Goal: Task Accomplishment & Management: Use online tool/utility

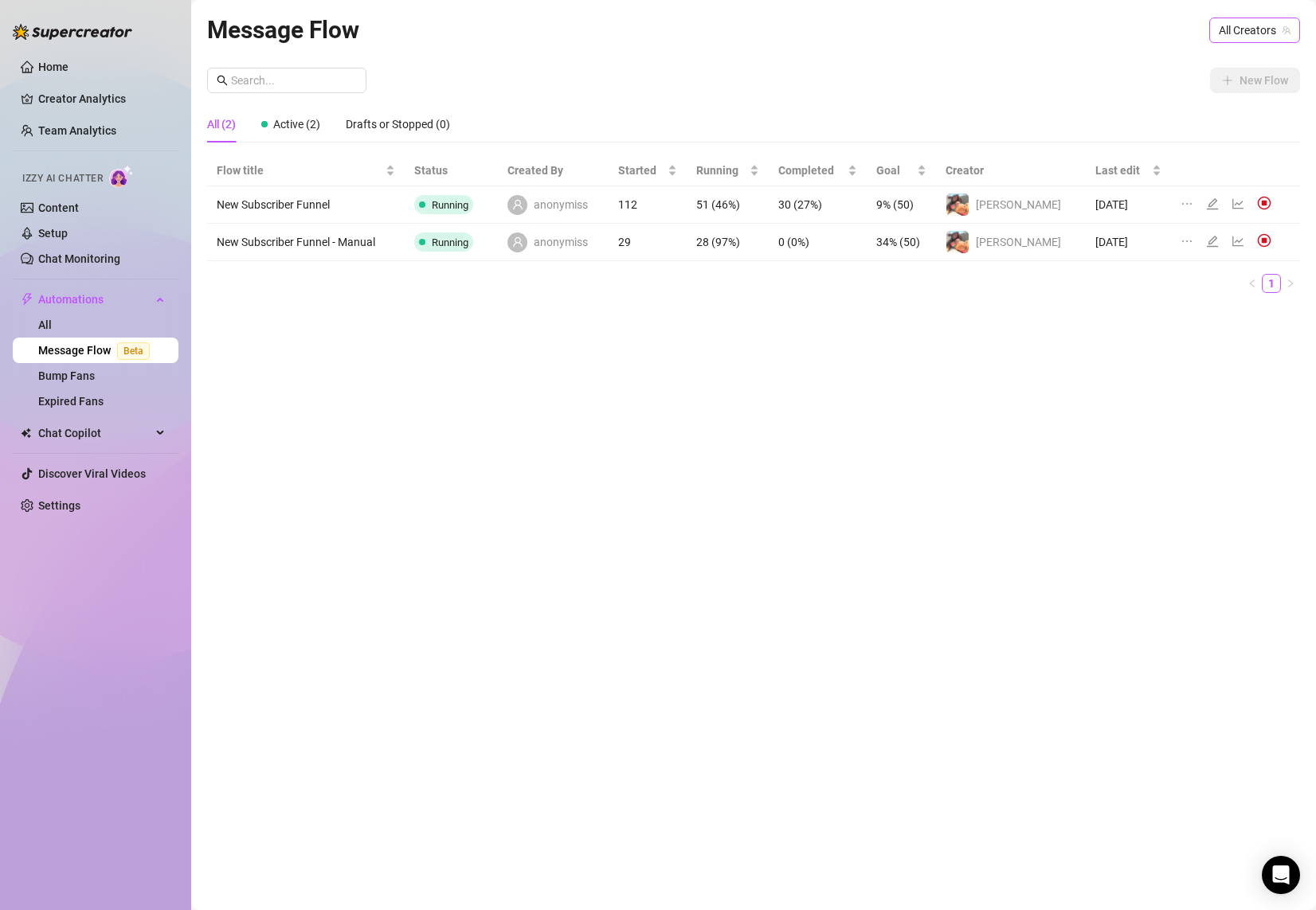
click at [1212, 25] on div "All Creators" at bounding box center [1254, 31] width 91 height 26
click at [1244, 90] on span "[PERSON_NAME]" at bounding box center [1216, 88] width 85 height 18
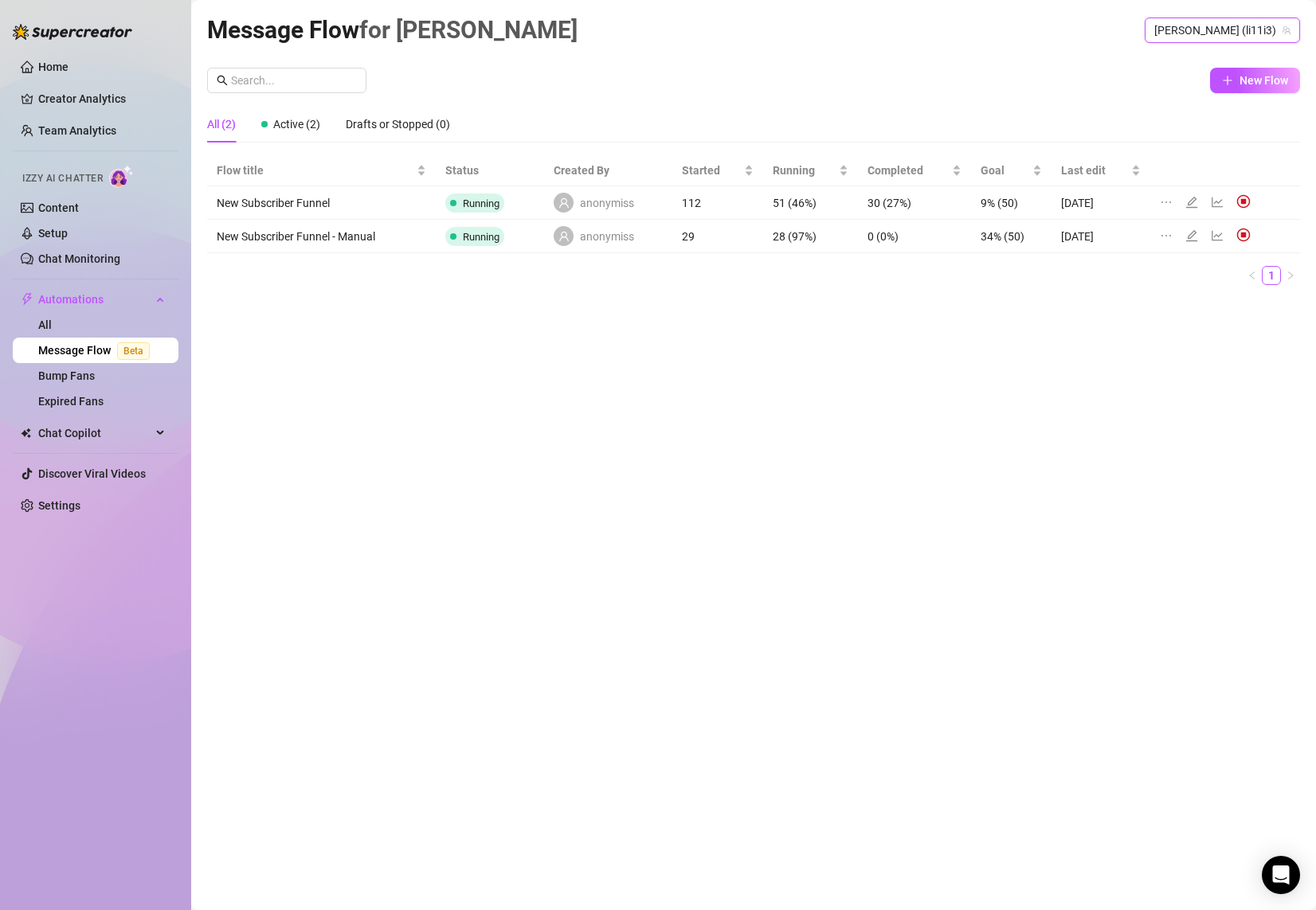
click at [1056, 67] on div "New Flow" at bounding box center [754, 80] width 1093 height 26
click at [1239, 201] on img at bounding box center [1244, 202] width 14 height 14
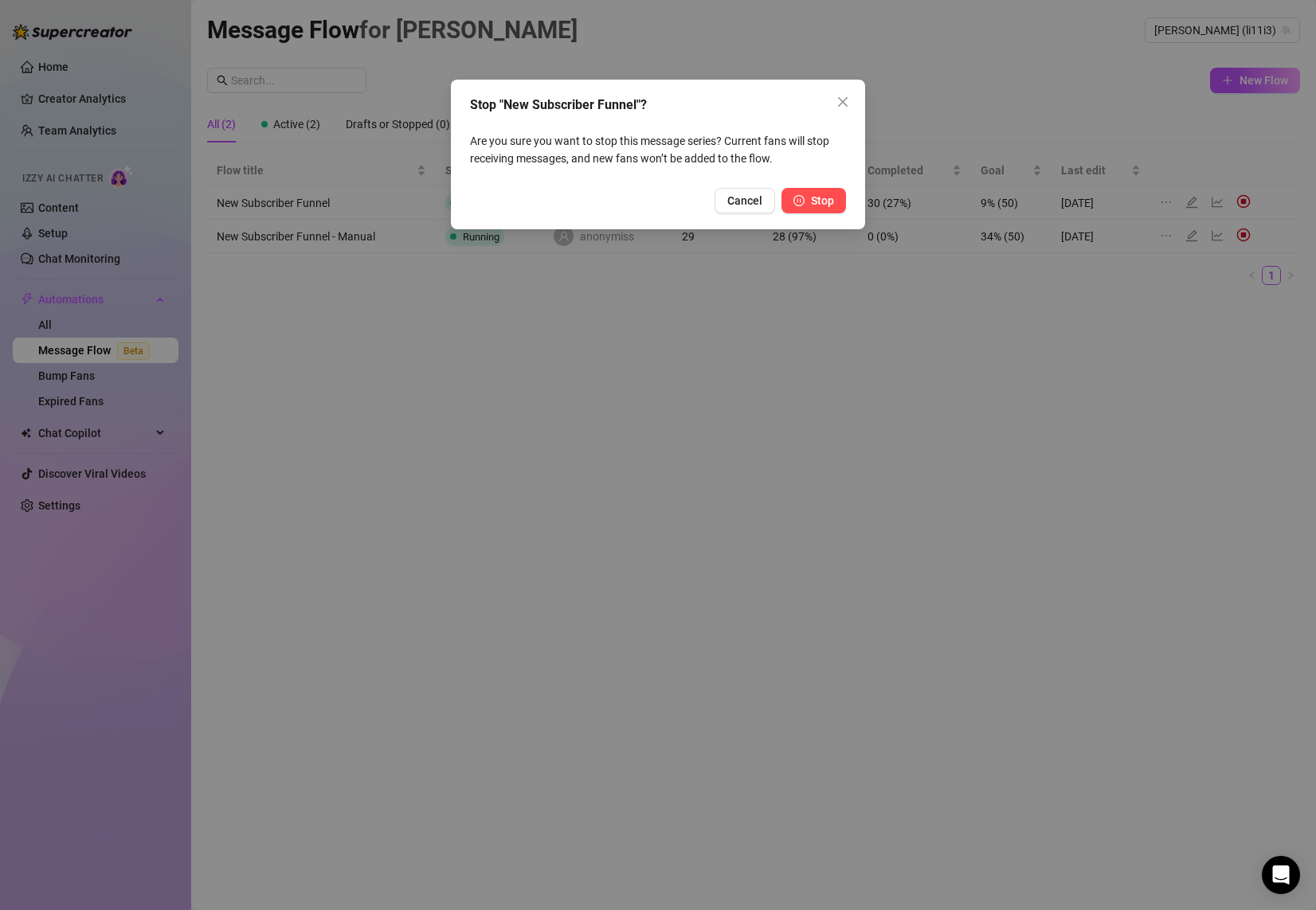
click at [807, 192] on button "Stop" at bounding box center [813, 201] width 64 height 26
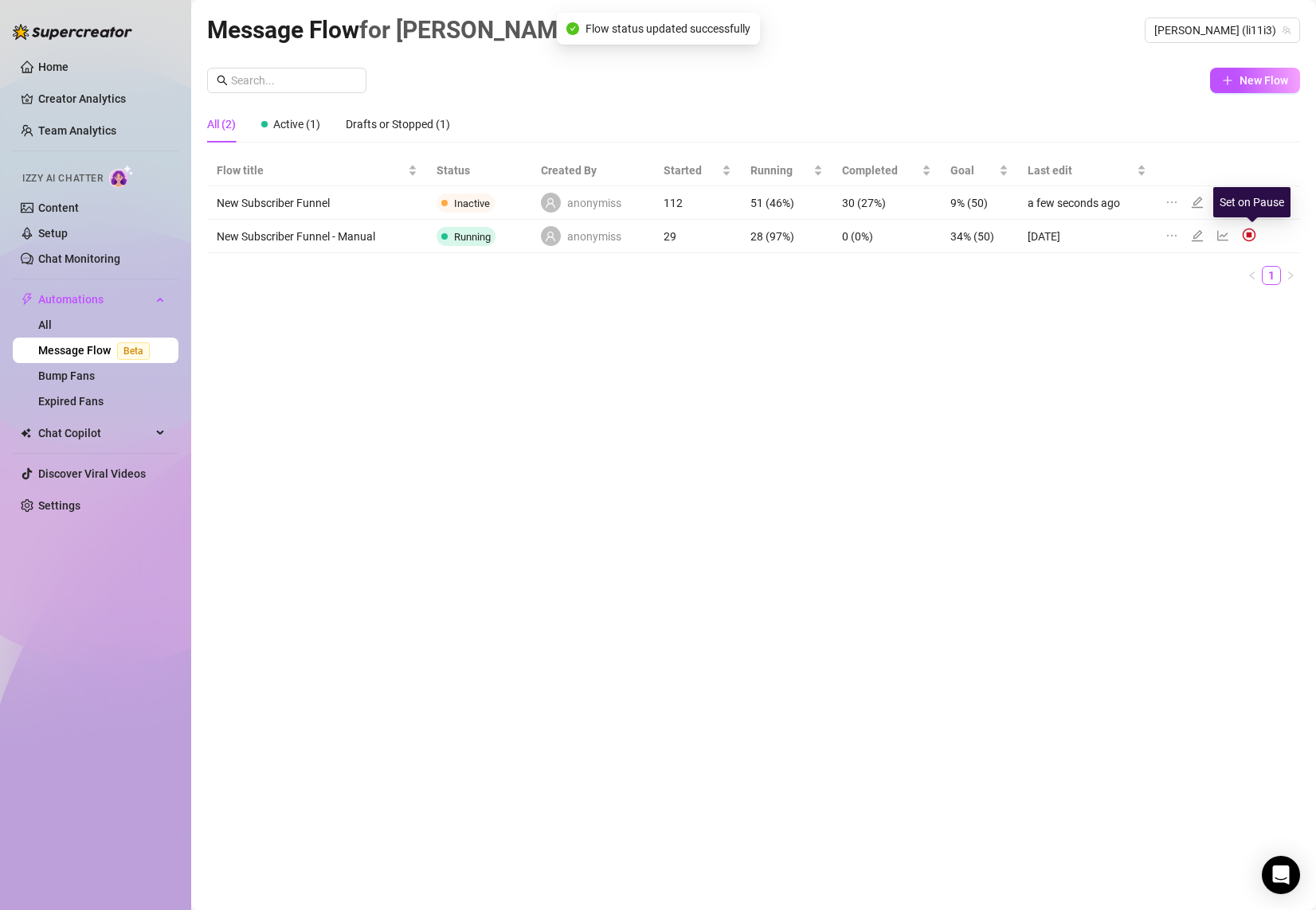
click at [1248, 237] on img at bounding box center [1249, 235] width 14 height 14
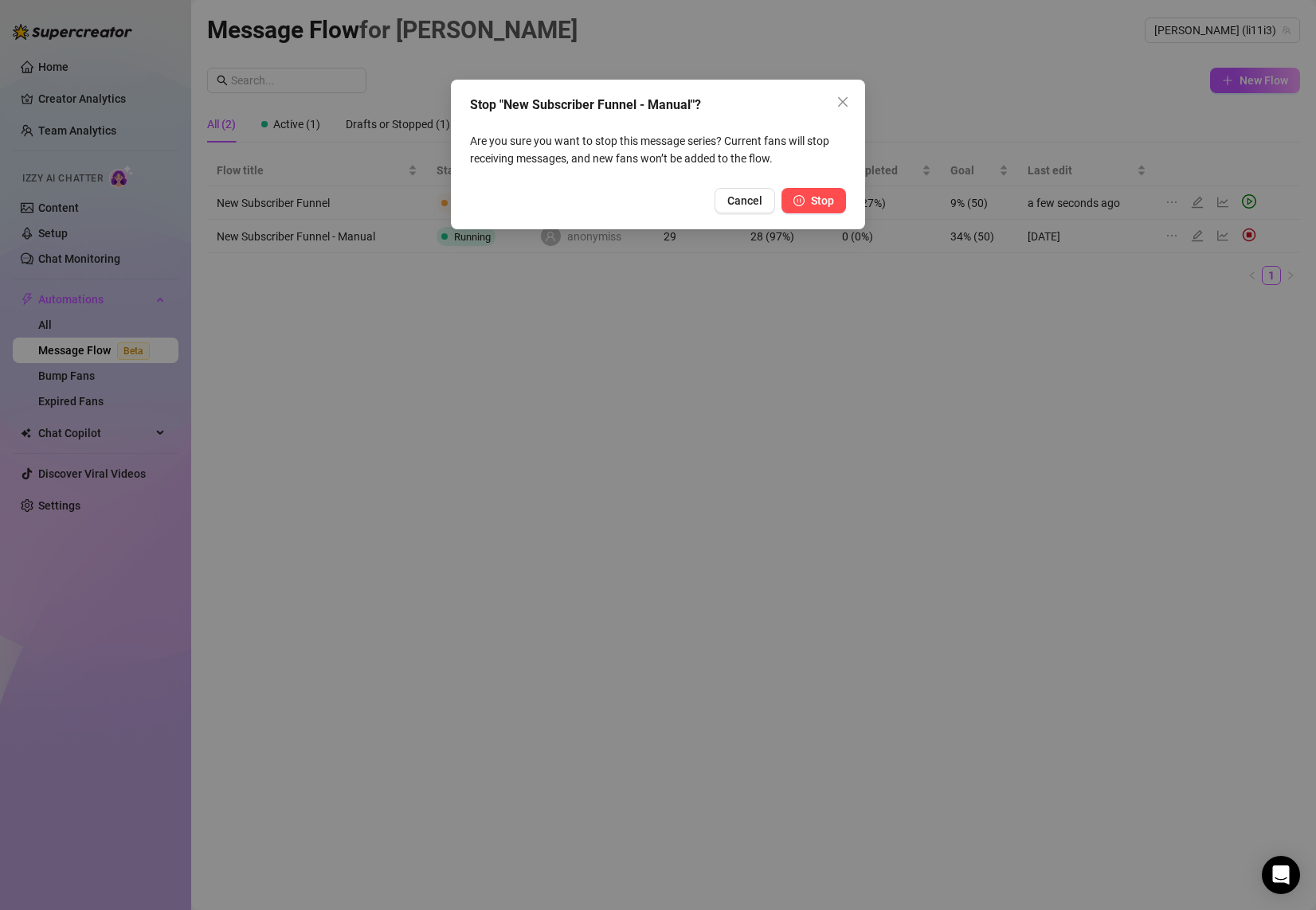
click at [817, 201] on span "Stop" at bounding box center [822, 201] width 23 height 13
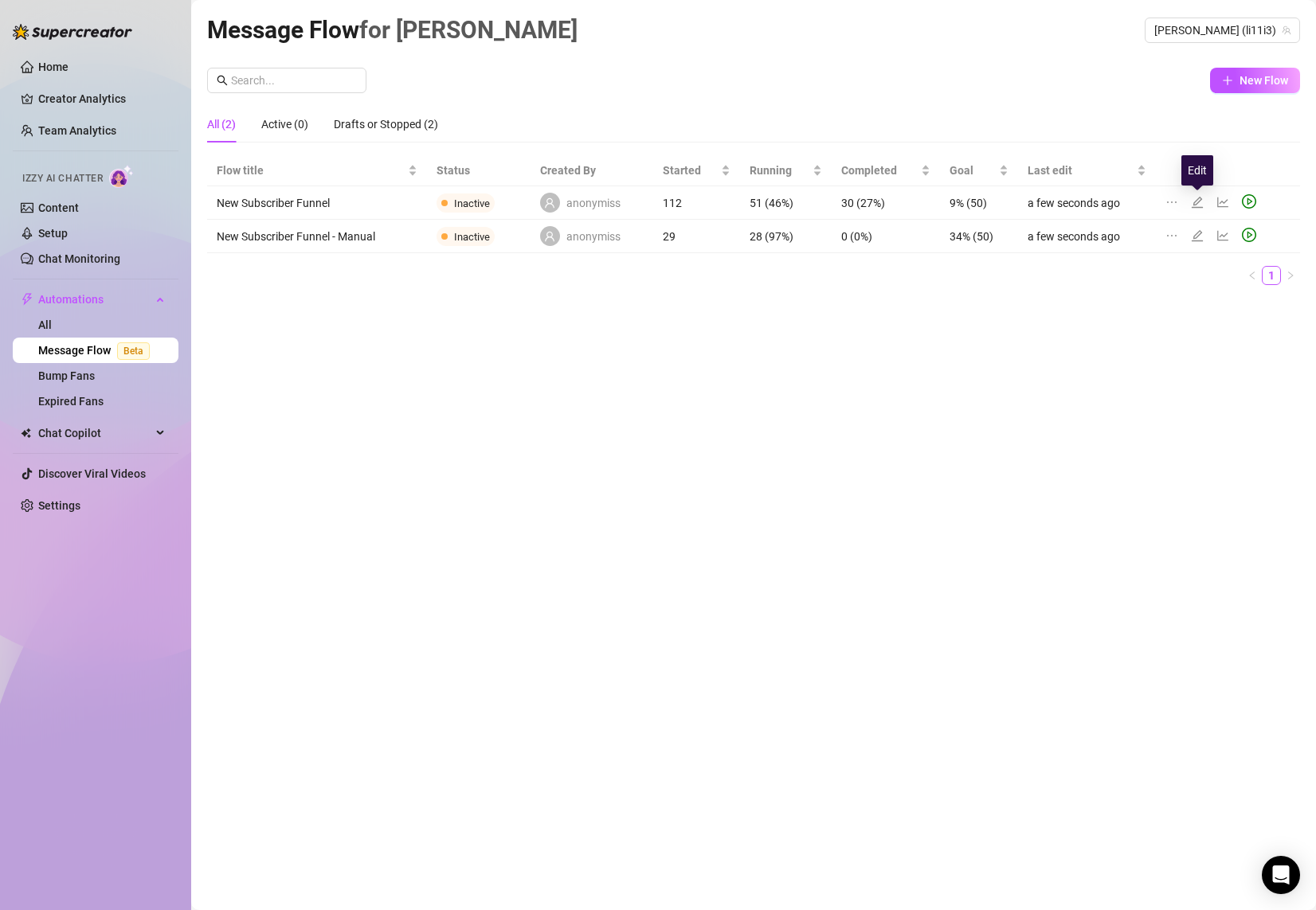
click at [1192, 201] on icon "edit" at bounding box center [1197, 202] width 13 height 13
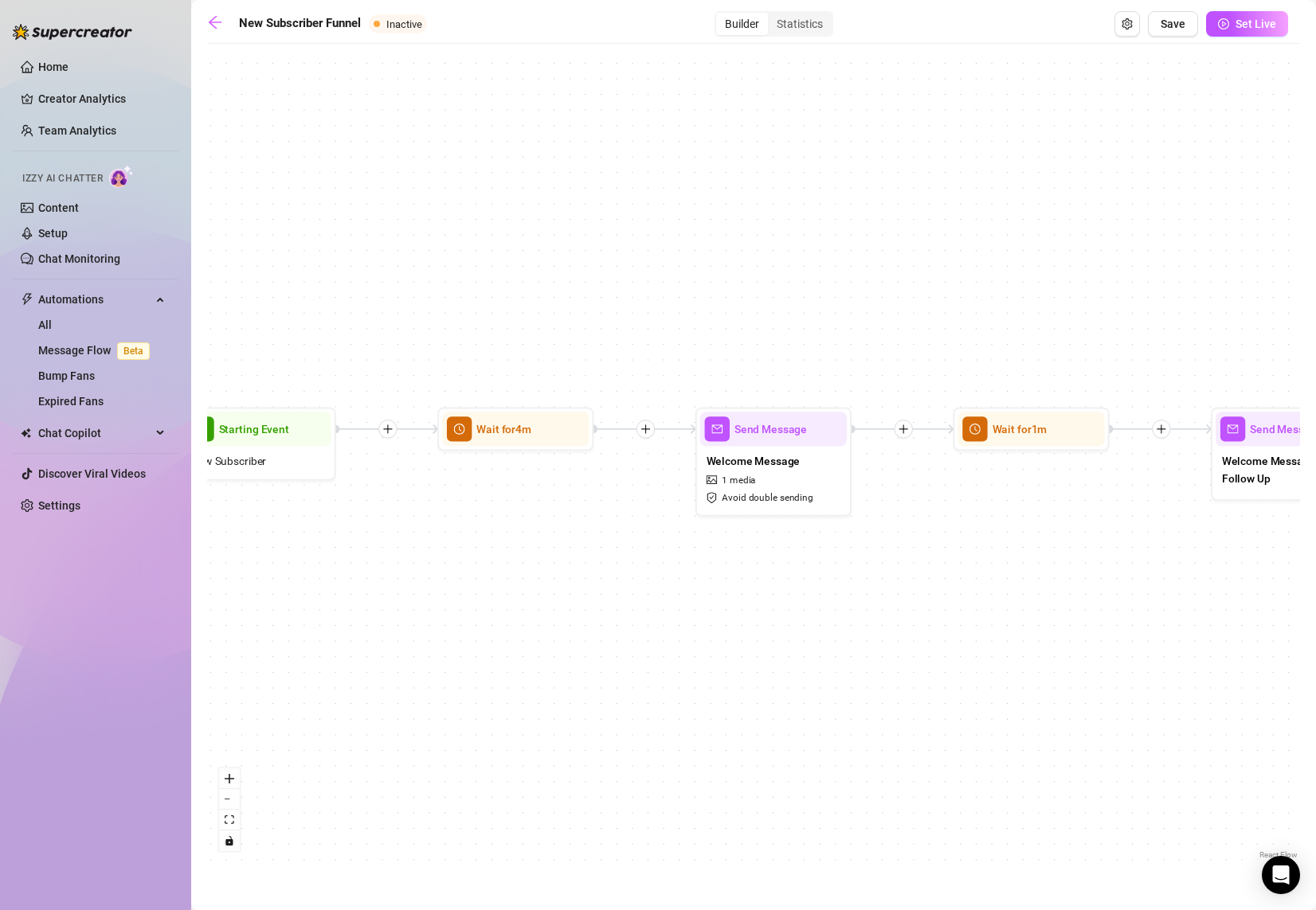
drag, startPoint x: 316, startPoint y: 546, endPoint x: 766, endPoint y: 557, distance: 450.1
click at [766, 557] on div "If True If False If True If False If True If False If True If False Send Messag…" at bounding box center [754, 457] width 1093 height 811
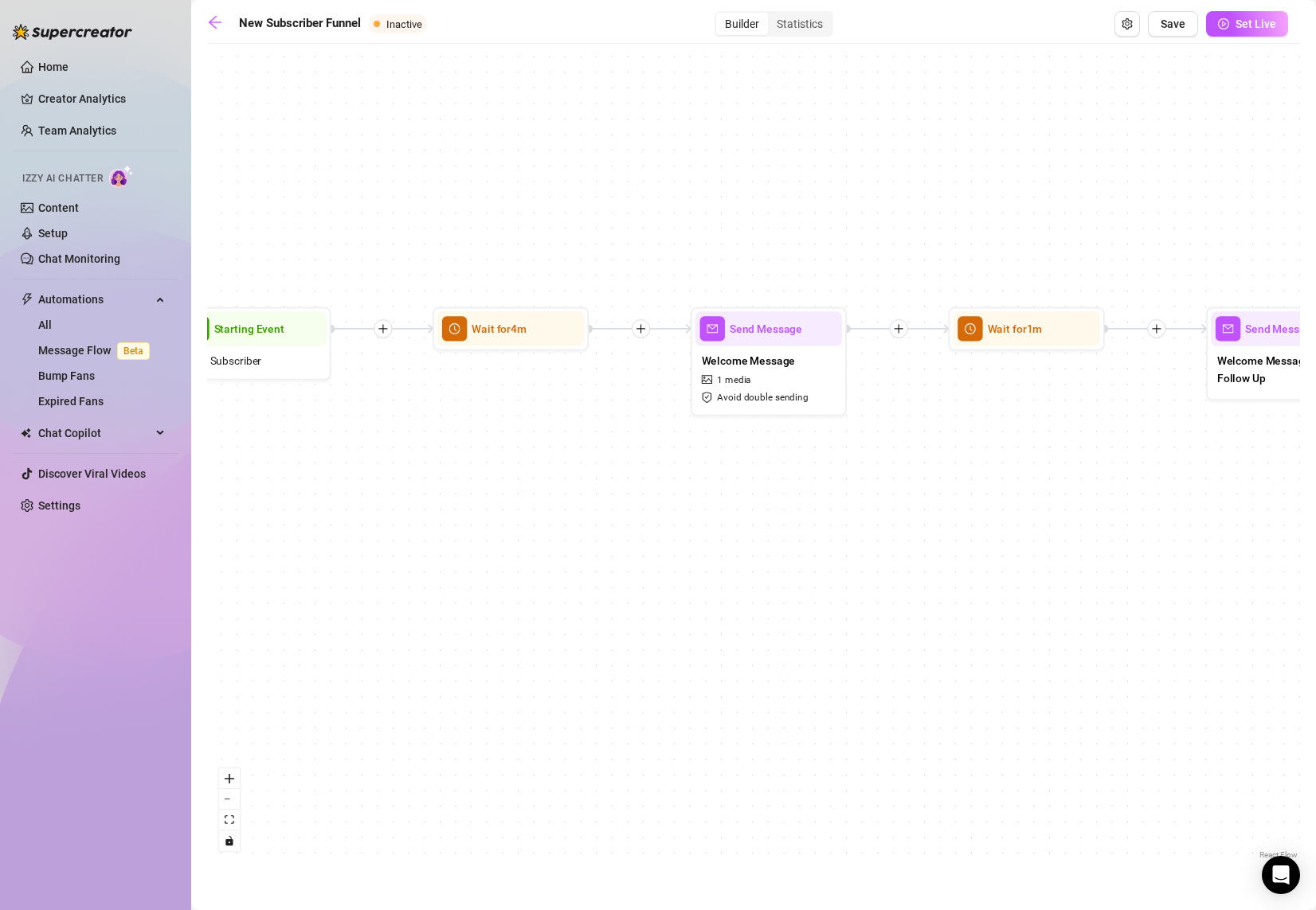
drag, startPoint x: 1236, startPoint y: 860, endPoint x: 1233, endPoint y: 760, distance: 100.0
click at [1233, 760] on div "If True If False If True If False If True If False If True If False Send Messag…" at bounding box center [754, 457] width 1093 height 811
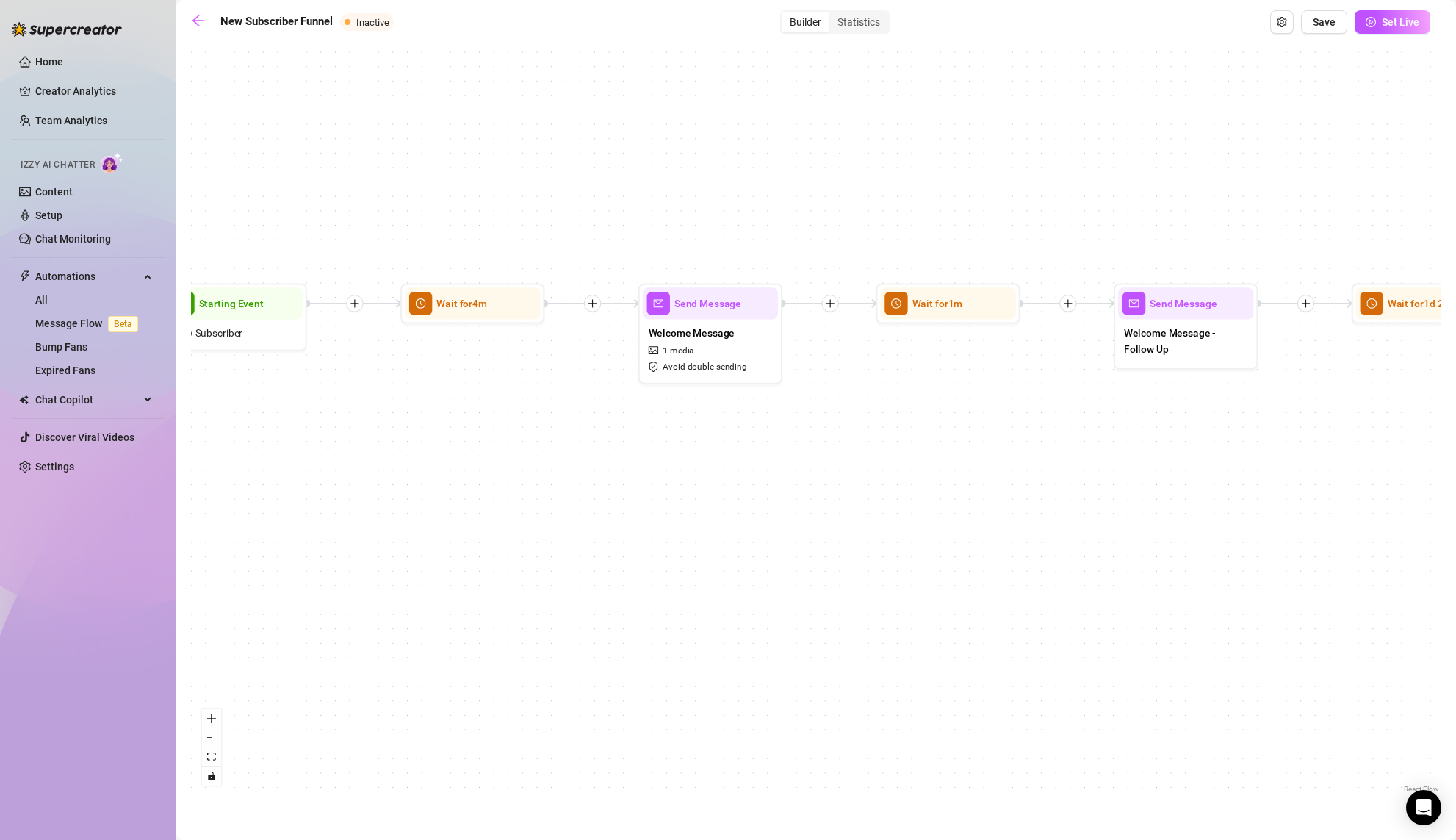
click at [1213, 789] on link "React Flow" at bounding box center [1421, 789] width 36 height 8
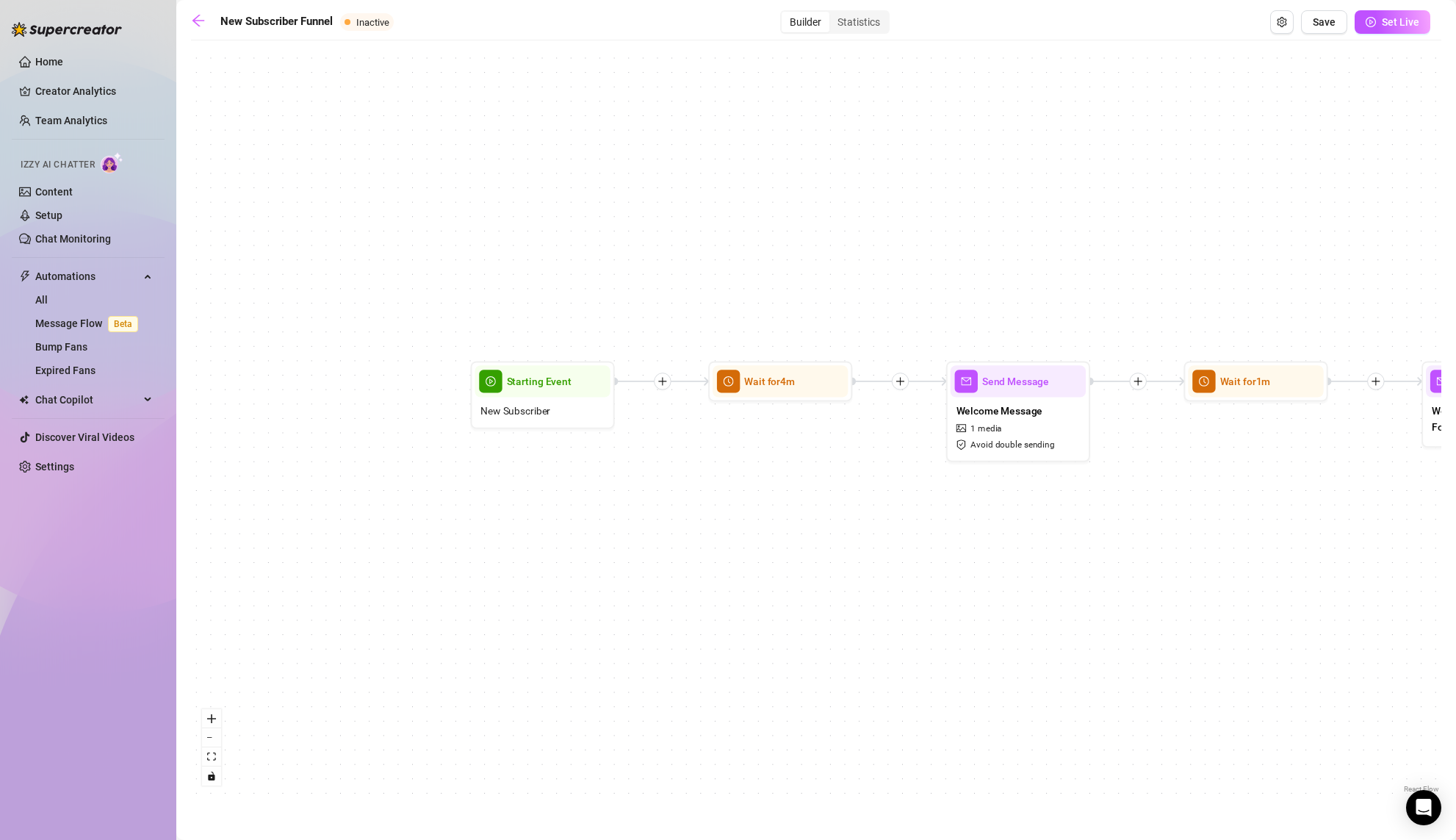
drag, startPoint x: 290, startPoint y: 443, endPoint x: 605, endPoint y: 523, distance: 325.0
click at [605, 523] on div "If True If False If True If False If True If False If True If False Send Messag…" at bounding box center [816, 422] width 1250 height 749
drag, startPoint x: 845, startPoint y: 526, endPoint x: 660, endPoint y: 528, distance: 185.0
click at [662, 528] on div "If True If False If True If False If True If False If True If False Send Messag…" at bounding box center [816, 422] width 1250 height 749
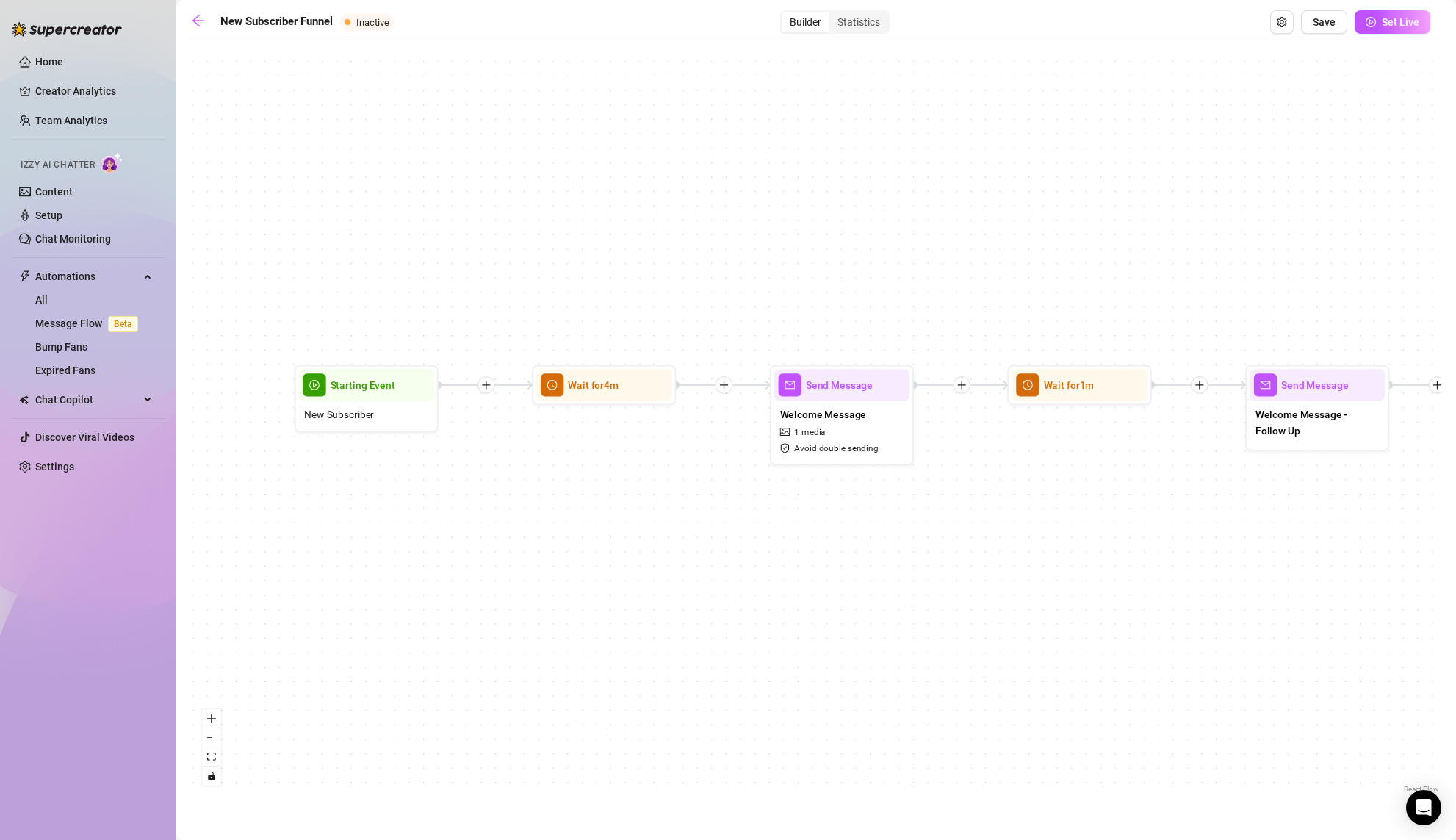
click at [793, 435] on div "1 media" at bounding box center [803, 432] width 46 height 13
type textarea "Hey!! Welcome to my little corner of the internet! I’m so happy you found me, t…"
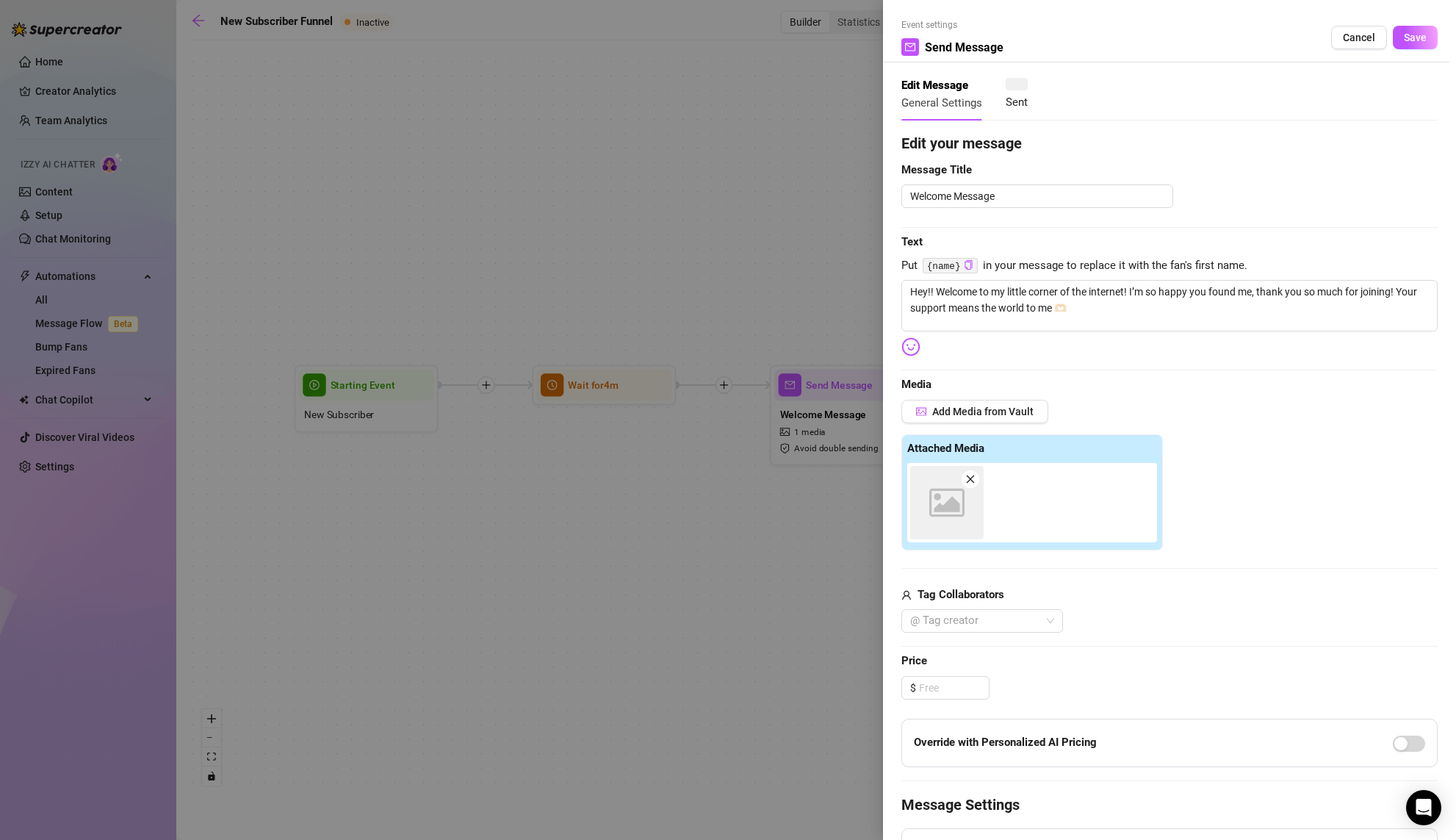
click at [793, 435] on div at bounding box center [728, 420] width 1456 height 840
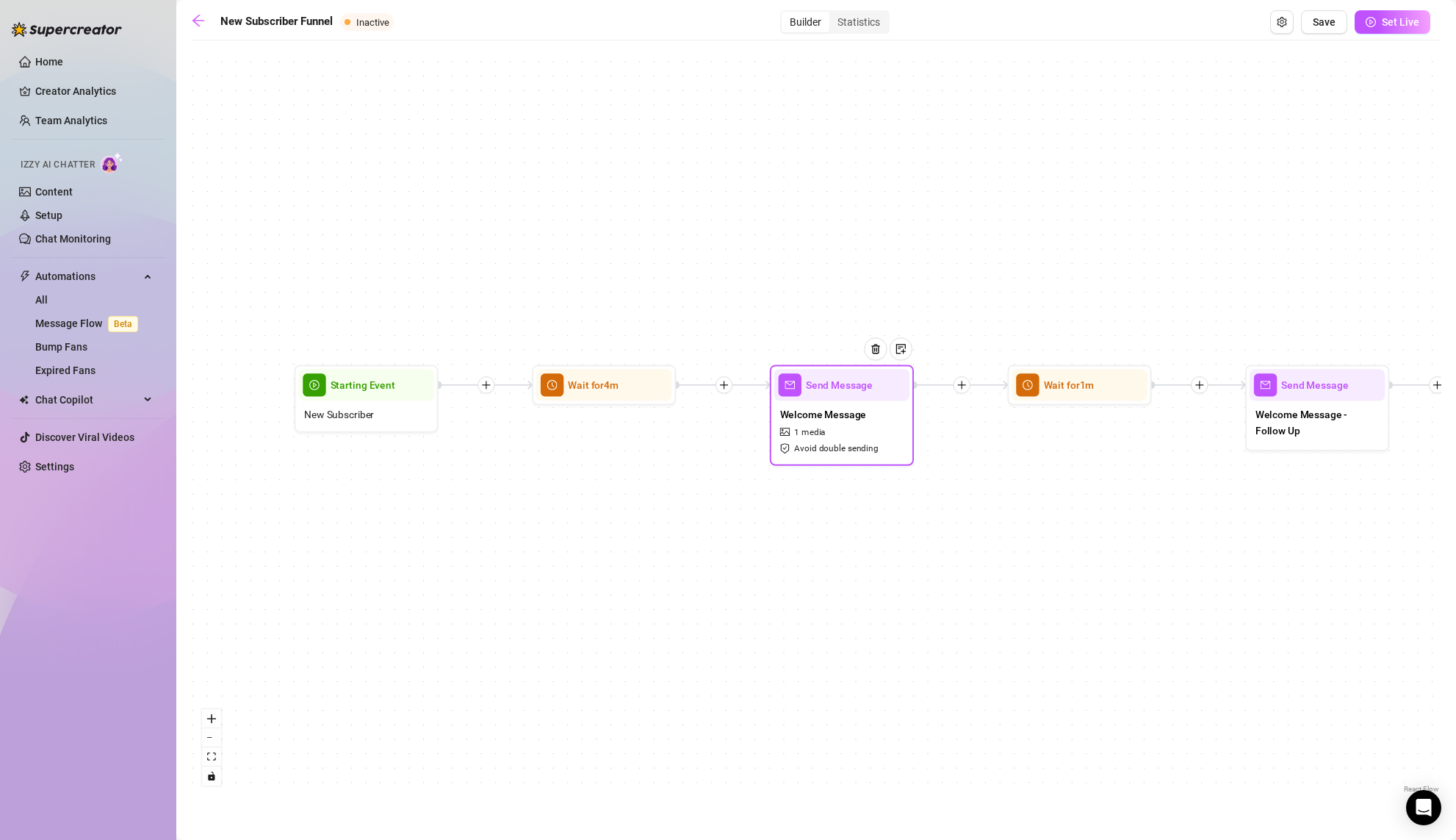
click at [854, 440] on div "Welcome Message 1 media Avoid double sending" at bounding box center [842, 430] width 135 height 60
type textarea "Hey!! Welcome to my little corner of the internet! I’m so happy you found me, t…"
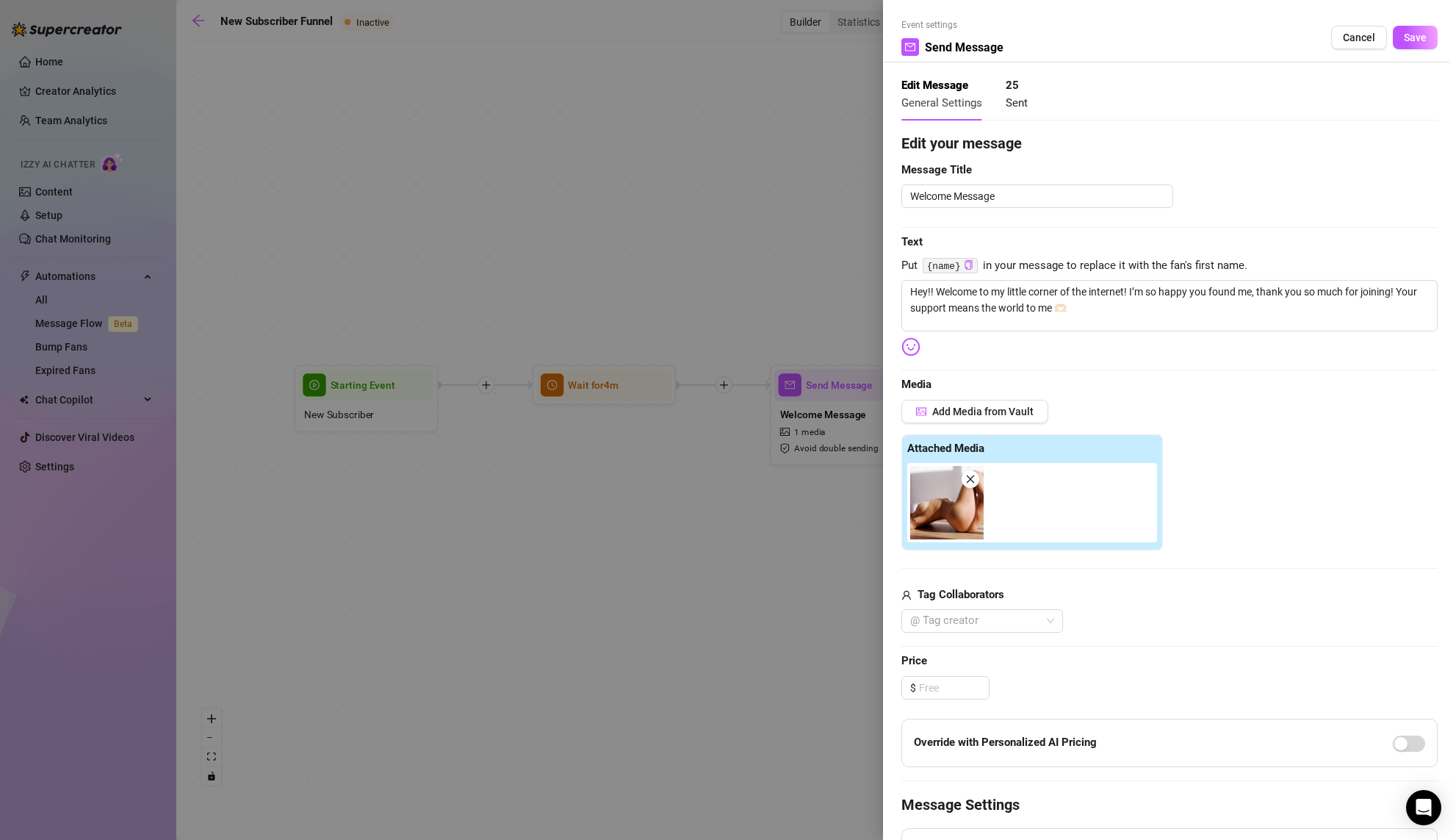
click at [799, 546] on div at bounding box center [728, 420] width 1456 height 840
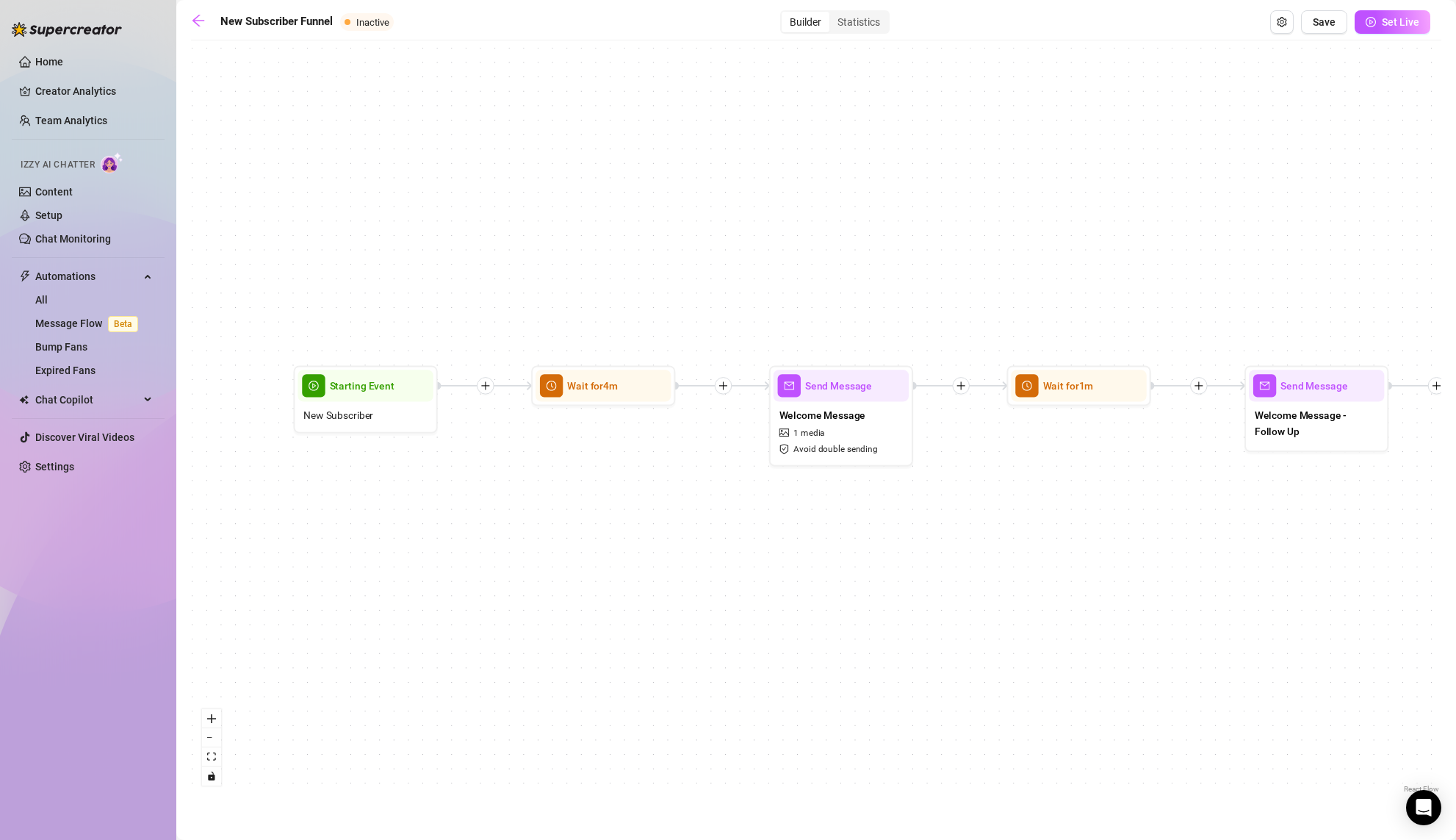
drag, startPoint x: 1249, startPoint y: 478, endPoint x: 992, endPoint y: 477, distance: 257.0
click at [992, 477] on div "If True If False If True If False If True If False If True If False Send Messag…" at bounding box center [816, 422] width 1250 height 749
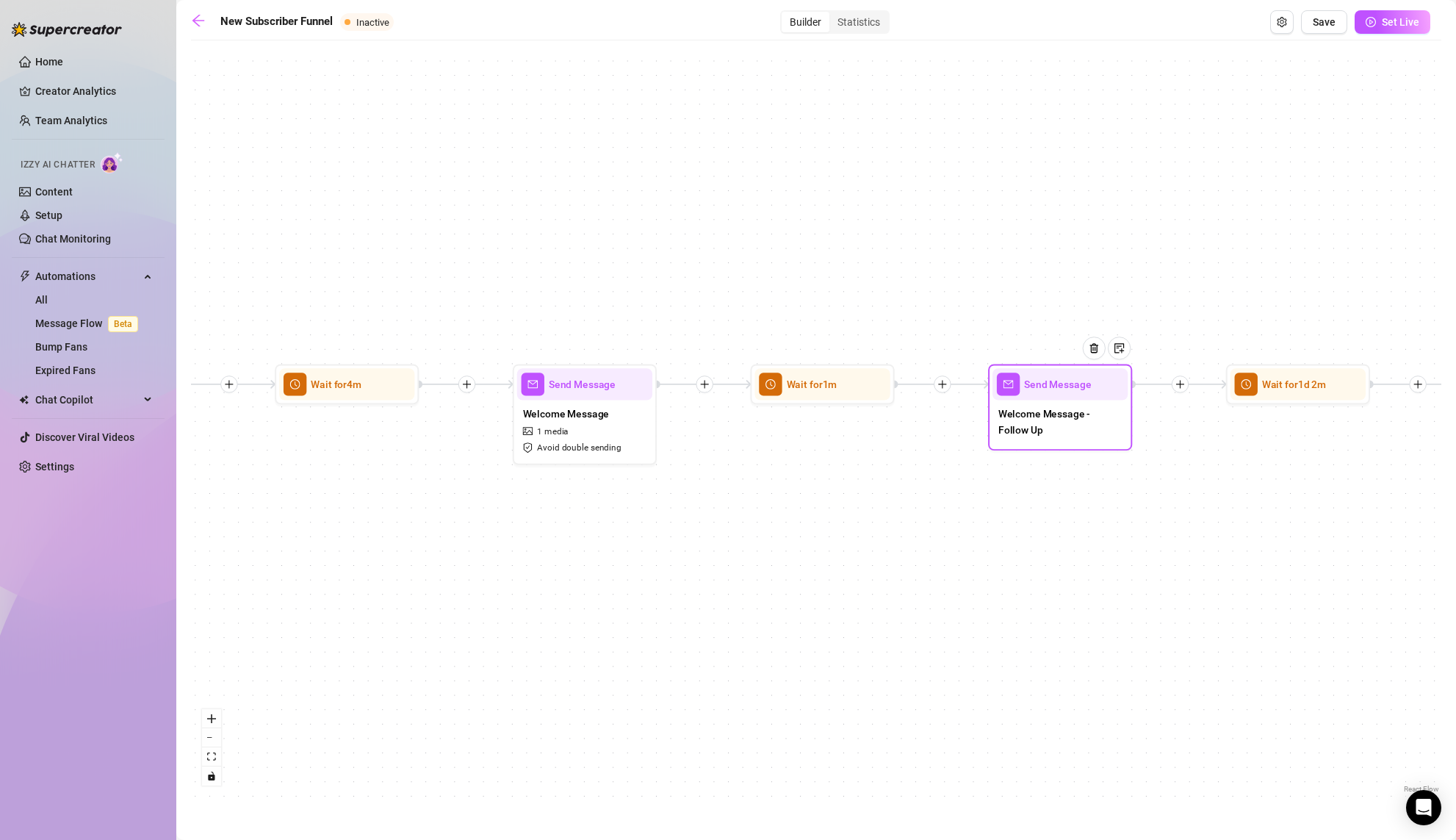
click at [1044, 421] on span "Welcome Message - Follow Up" at bounding box center [1060, 421] width 124 height 32
type textarea "I hope you like everything!! How did you find me? ☺️"
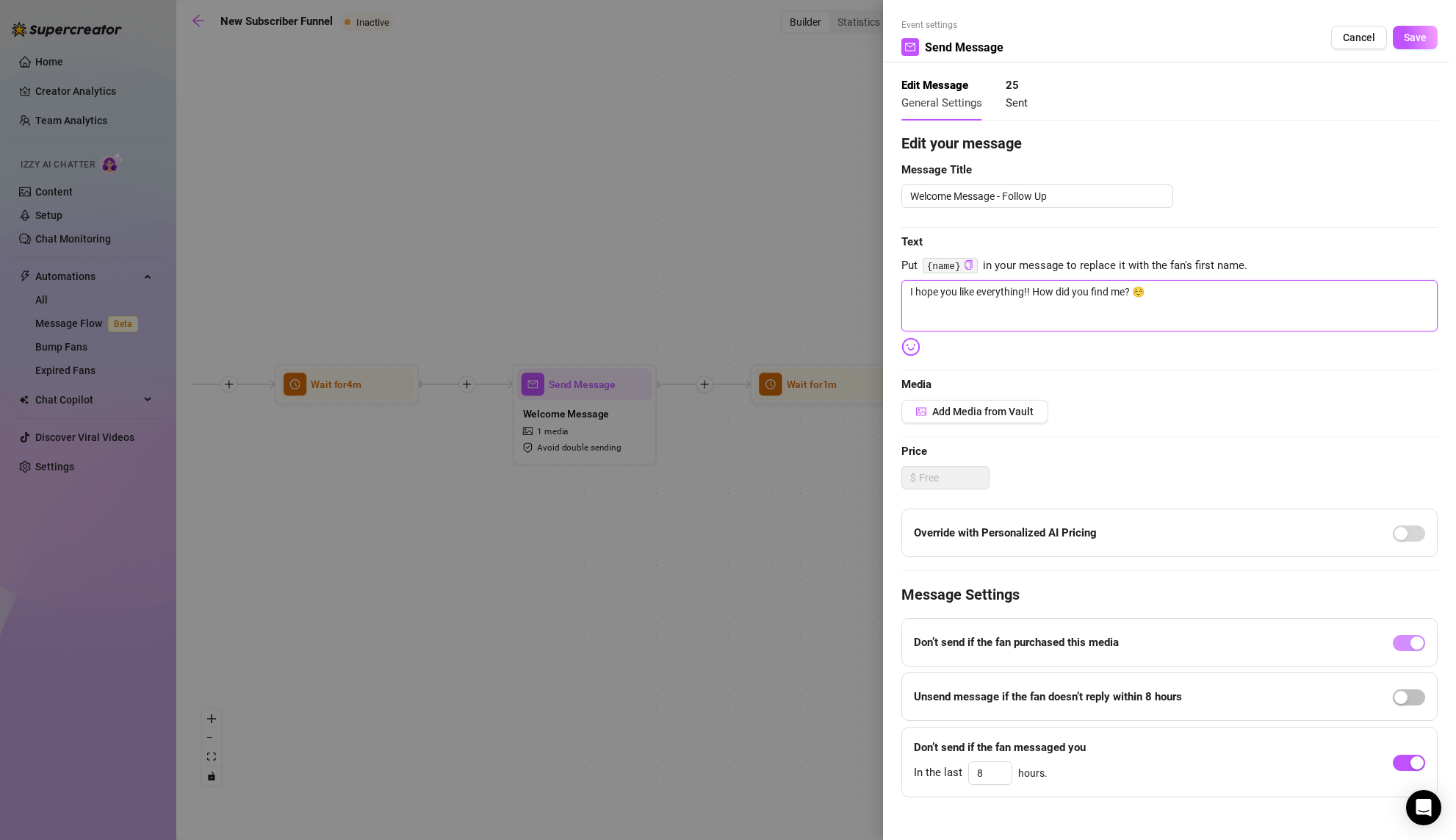
click at [1128, 294] on textarea "I hope you like everything!! How did you find me? ☺️" at bounding box center [1169, 305] width 536 height 51
drag, startPoint x: 1126, startPoint y: 293, endPoint x: 1034, endPoint y: 293, distance: 92.0
click at [1034, 293] on textarea "I hope you like everything!! How did you find me? ☺️" at bounding box center [1169, 305] width 536 height 51
type textarea "I hope you like everything!! F? ☺️"
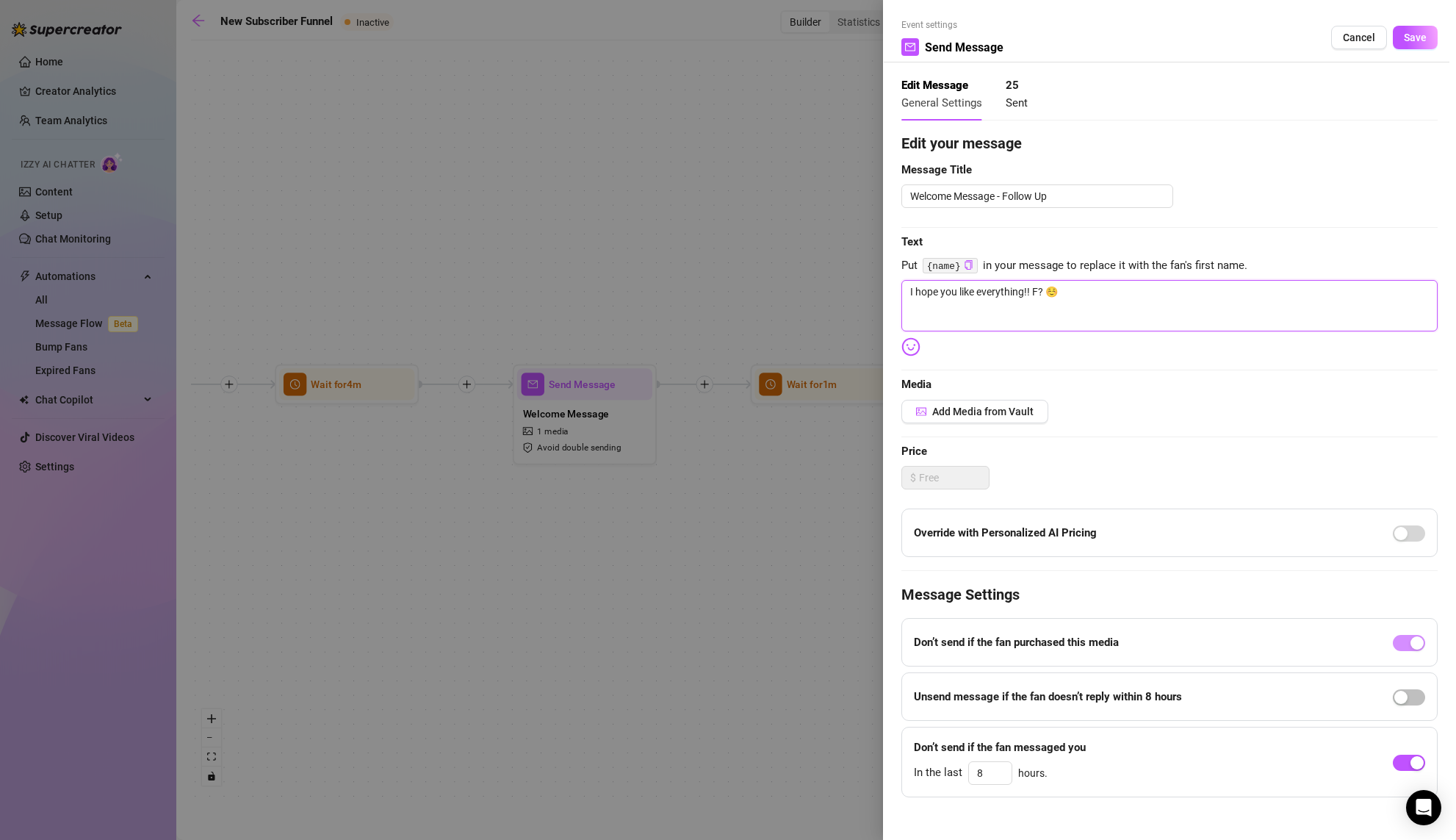
type textarea "I hope you like everything!! Fe? ☺️"
type textarea "I hope you like everything!! Fee? ☺️"
type textarea "I hope you like everything!! Feel? ☺️"
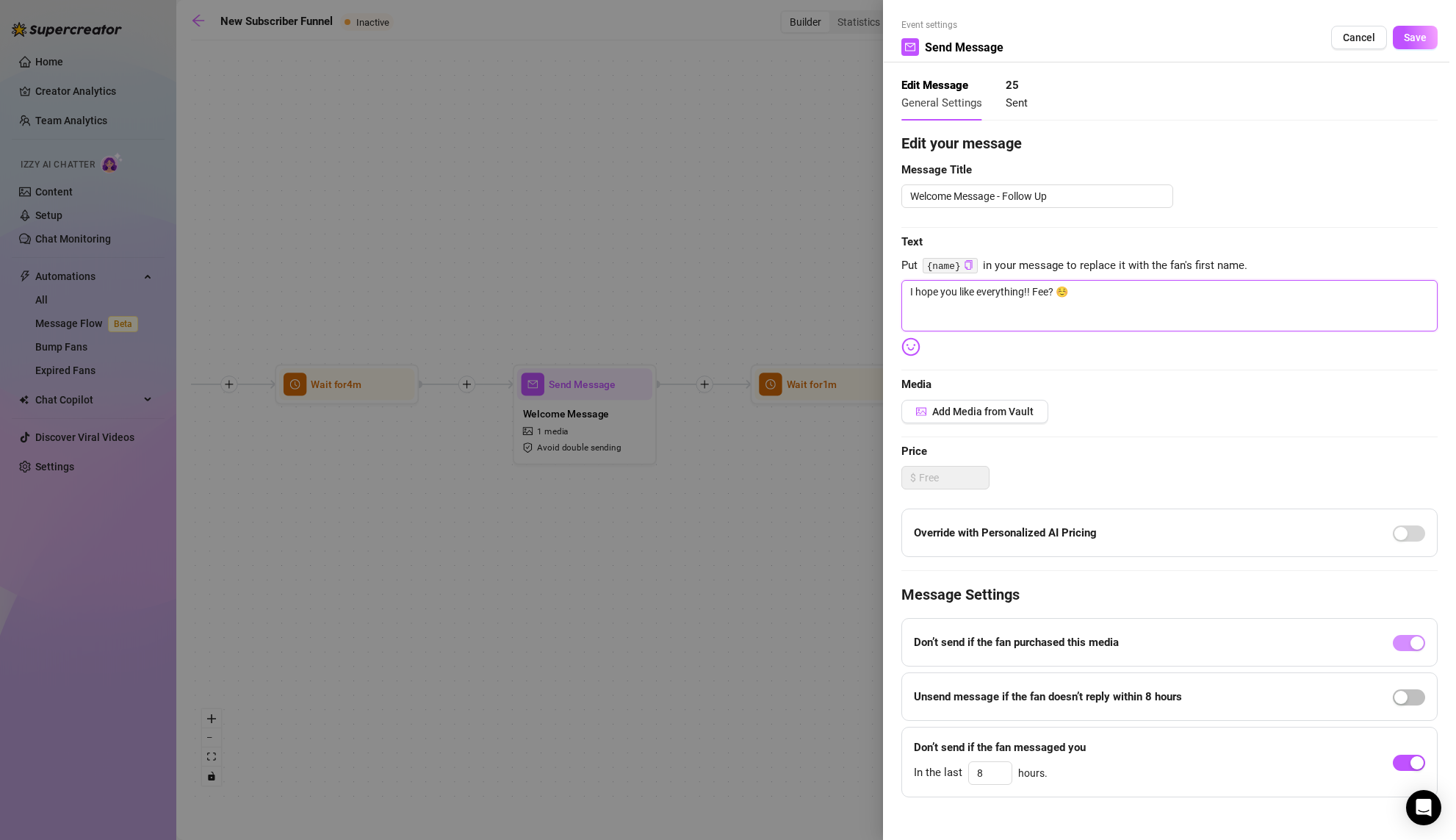
type textarea "I hope you like everything!! Feel? ☺️"
type textarea "I hope you like everything!! Feel ? ☺️"
type textarea "I hope you like everything!! Feel f? ☺️"
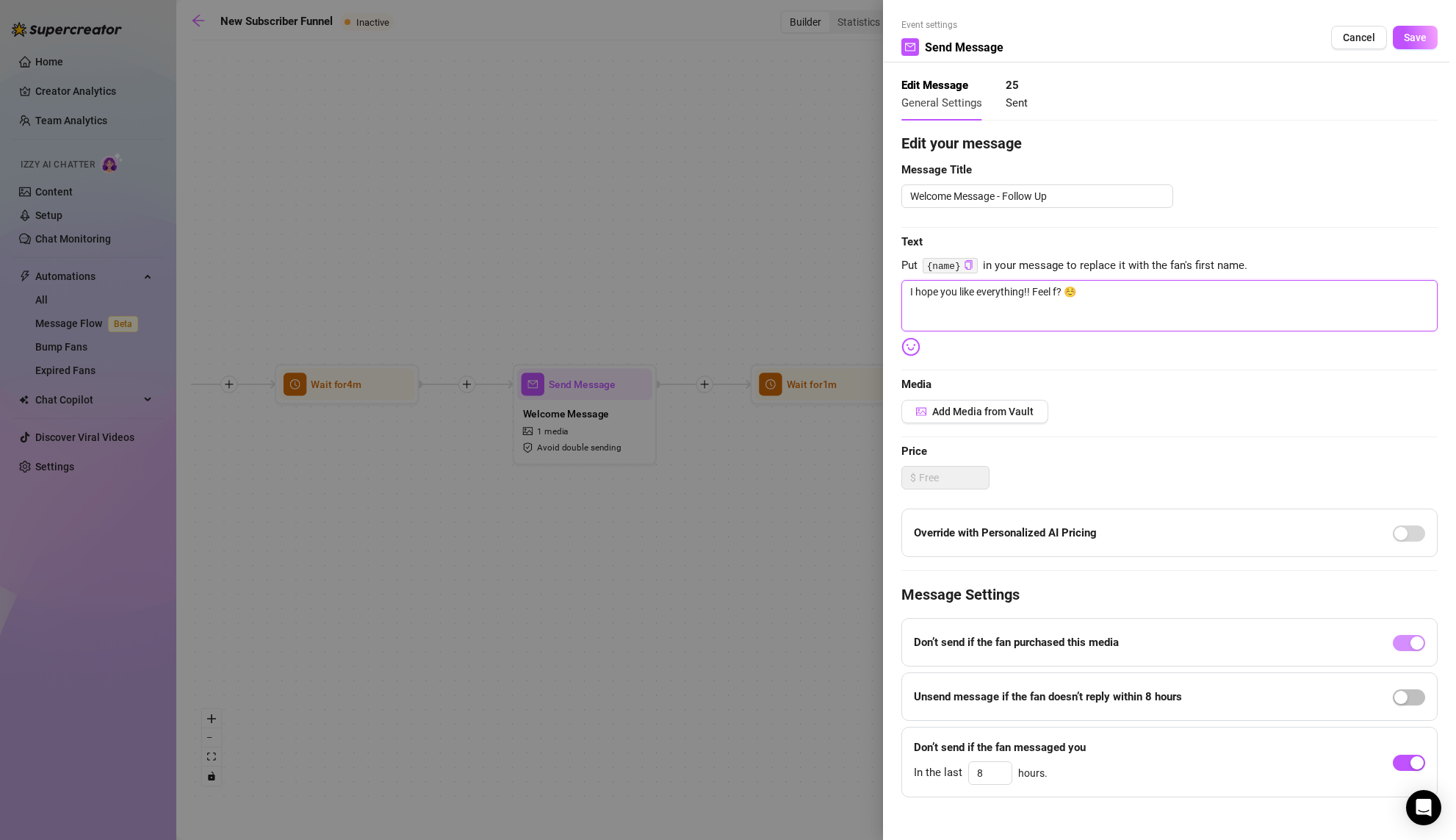
type textarea "I hope you like everything!! Feel fr? ☺️"
type textarea "I hope you like everything!! Feel fre? ☺️"
type textarea "I hope you like everything!! Feel free? ☺️"
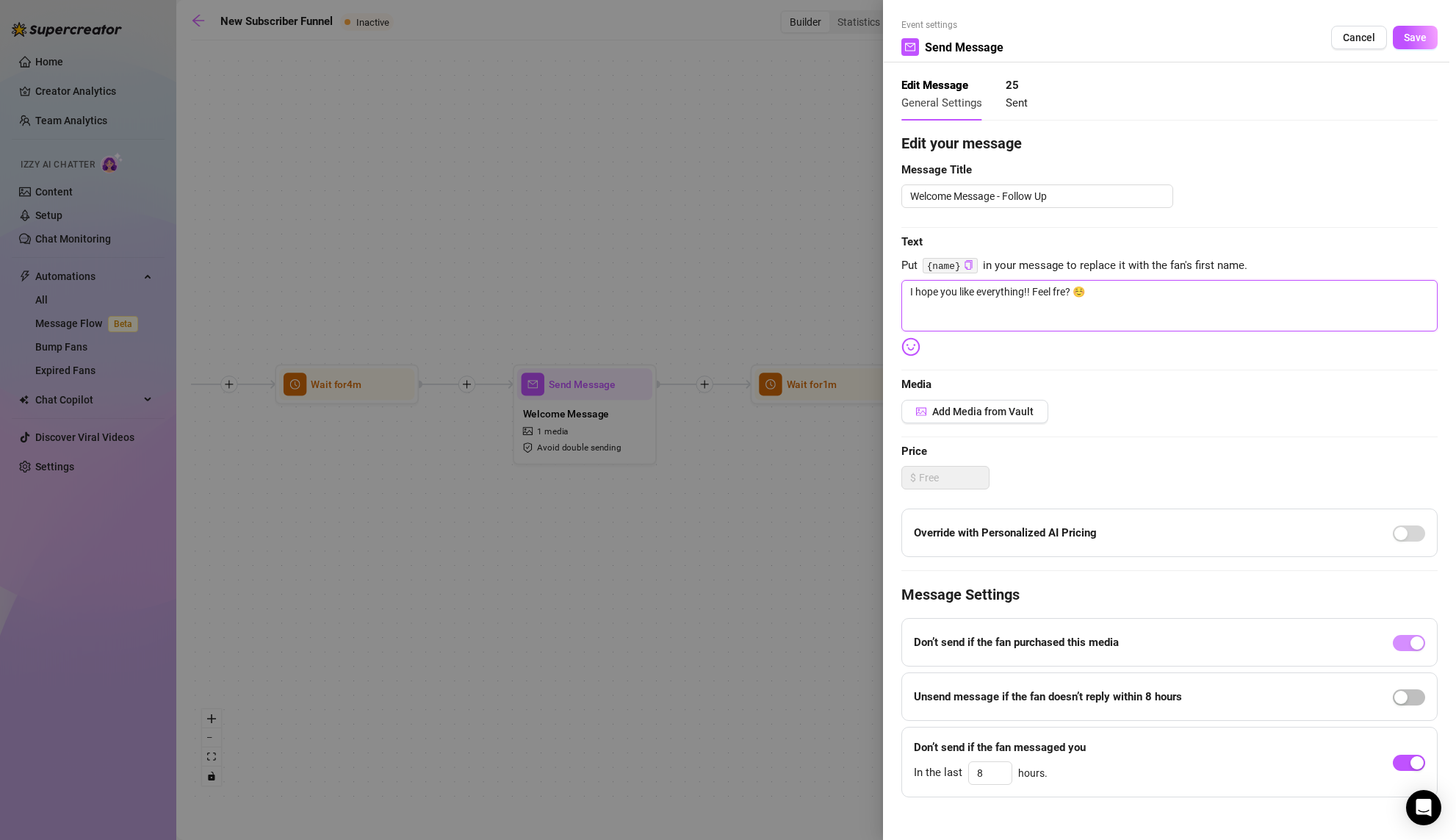
type textarea "I hope you like everything!! Feel free? ☺️"
type textarea "I hope you like everything!! Feel free ? ☺️"
type textarea "I hope you like everything!! Feel free t? ☺️"
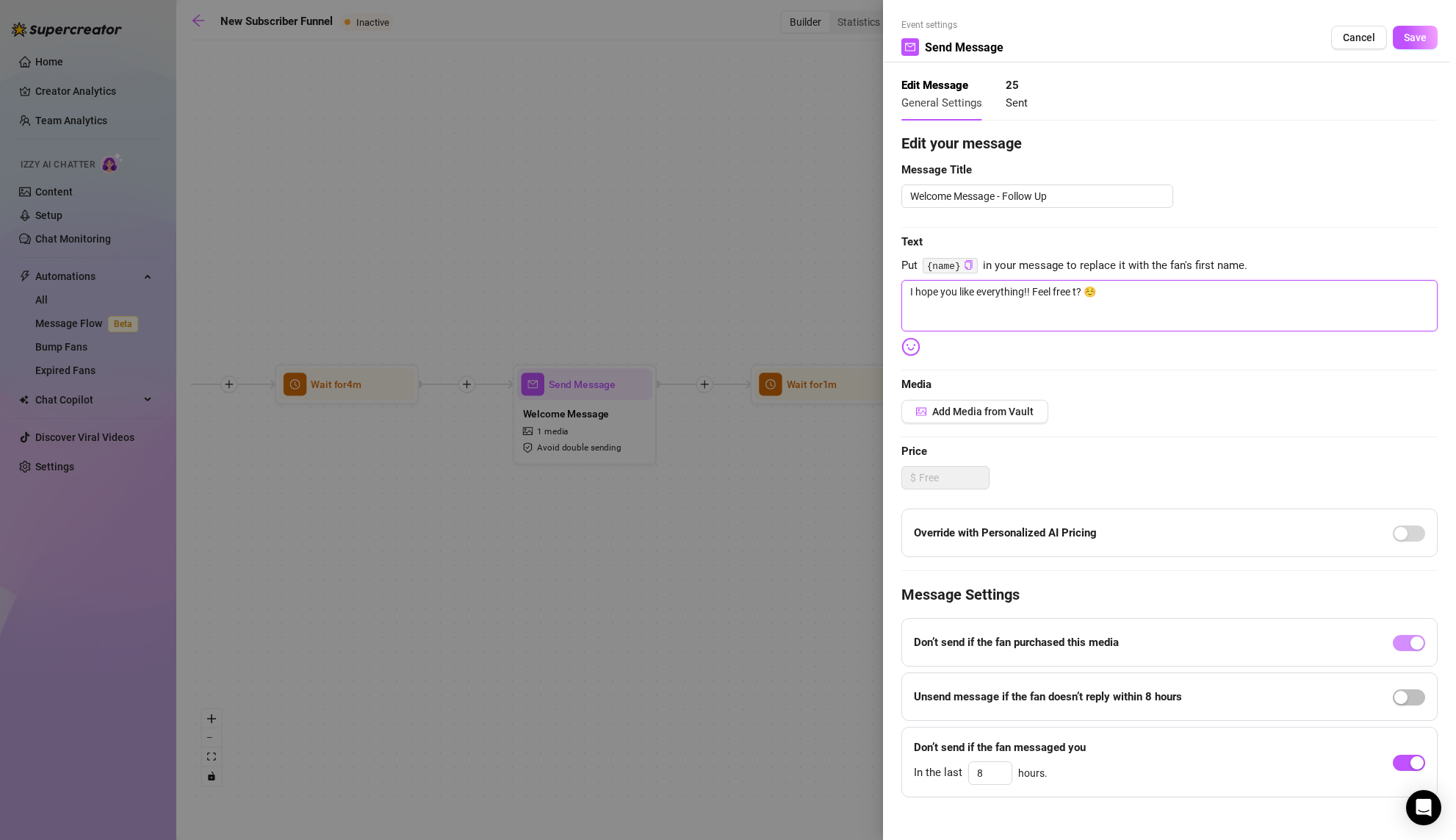
type textarea "I hope you like everything!! Feel free to? ☺️"
type textarea "I hope you like everything!! Feel free to ? ☺️"
type textarea "I hope you like everything!! Feel free to m? ☺️"
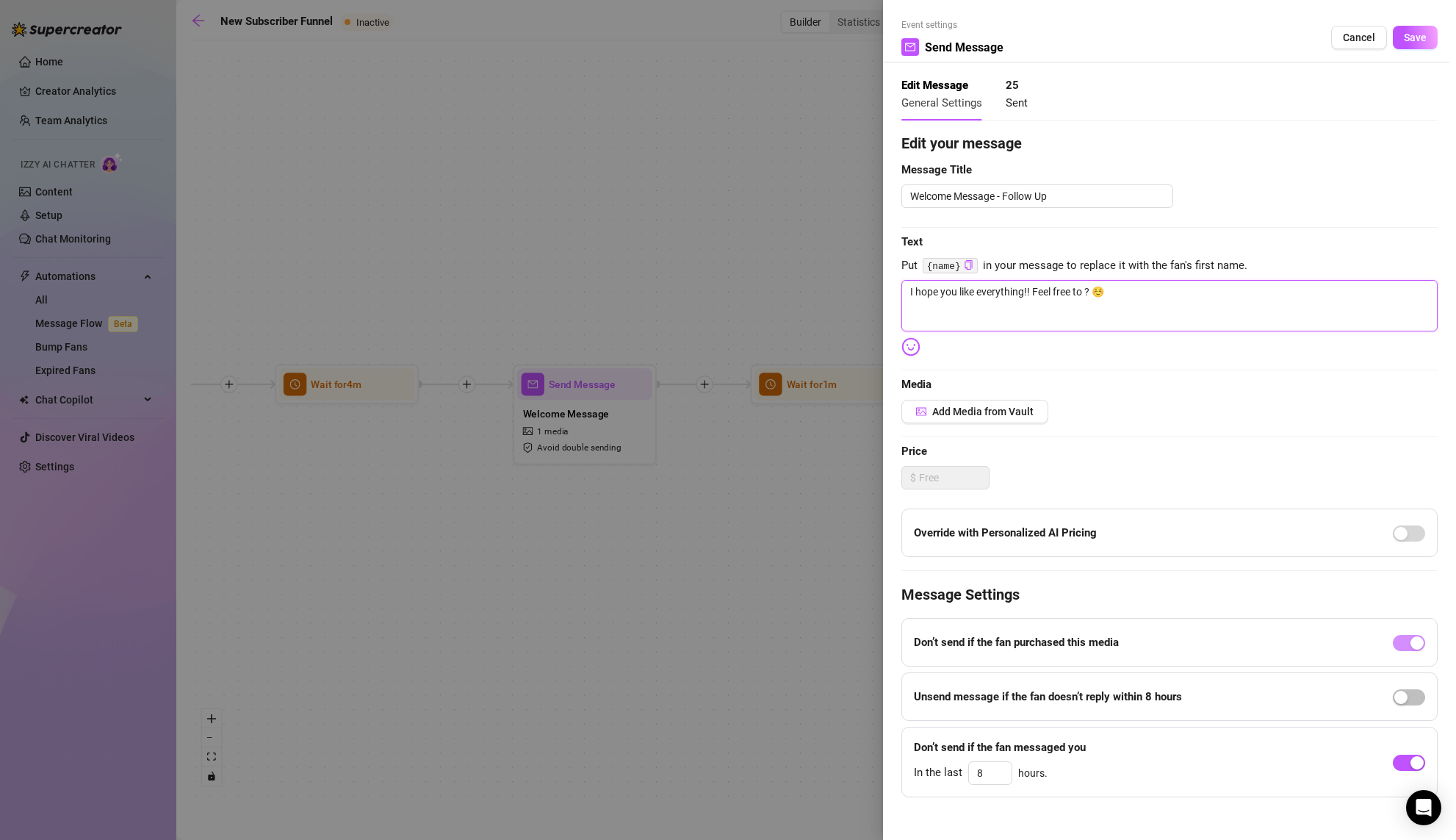
type textarea "I hope you like everything!! Feel free to m? ☺️"
type textarea "I hope you like everything!! Feel free to me? ☺️"
type textarea "I hope you like everything!! Feel free to mes? ☺️"
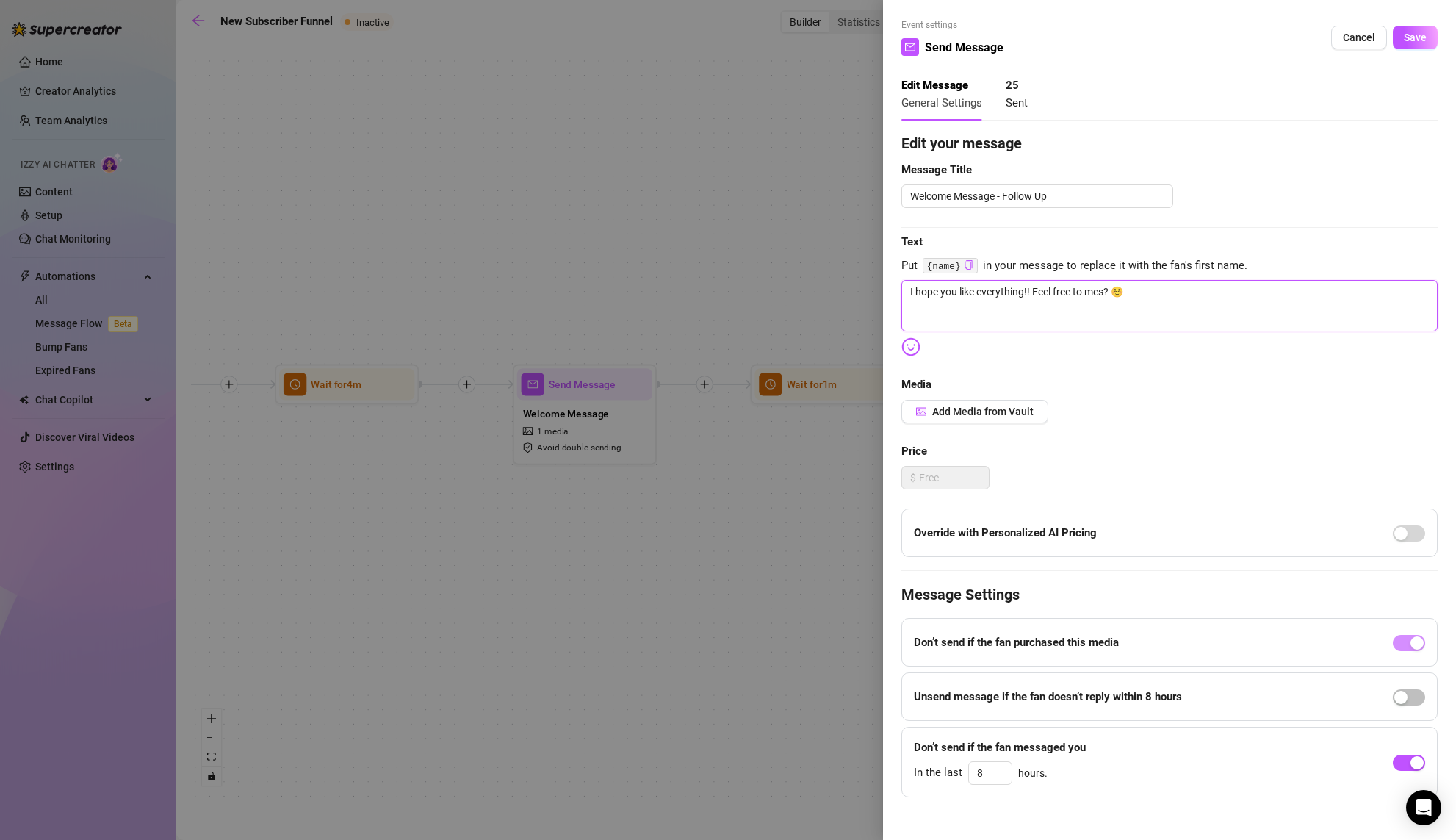
type textarea "I hope you like everything!! Feel free to mess? ☺️"
type textarea "I hope you like everything!! Feel free to messa? ☺️"
type textarea "I hope you like everything!! Feel free to messag? ☺️"
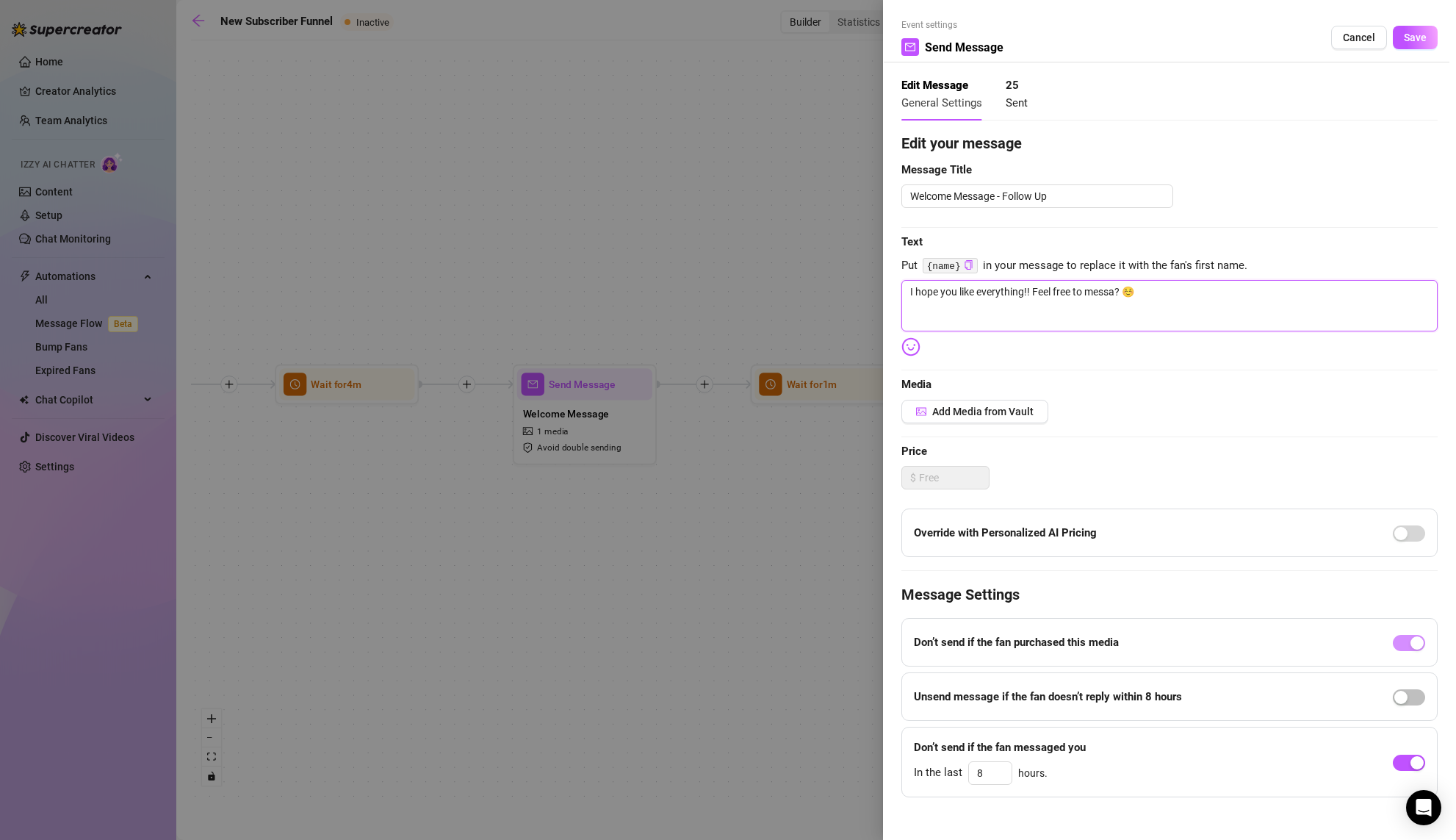
type textarea "I hope you like everything!! Feel free to messag? ☺️"
type textarea "I hope you like everything!! Feel free to message? ☺️"
type textarea "I hope you like everything!! Feel free to message ? ☺️"
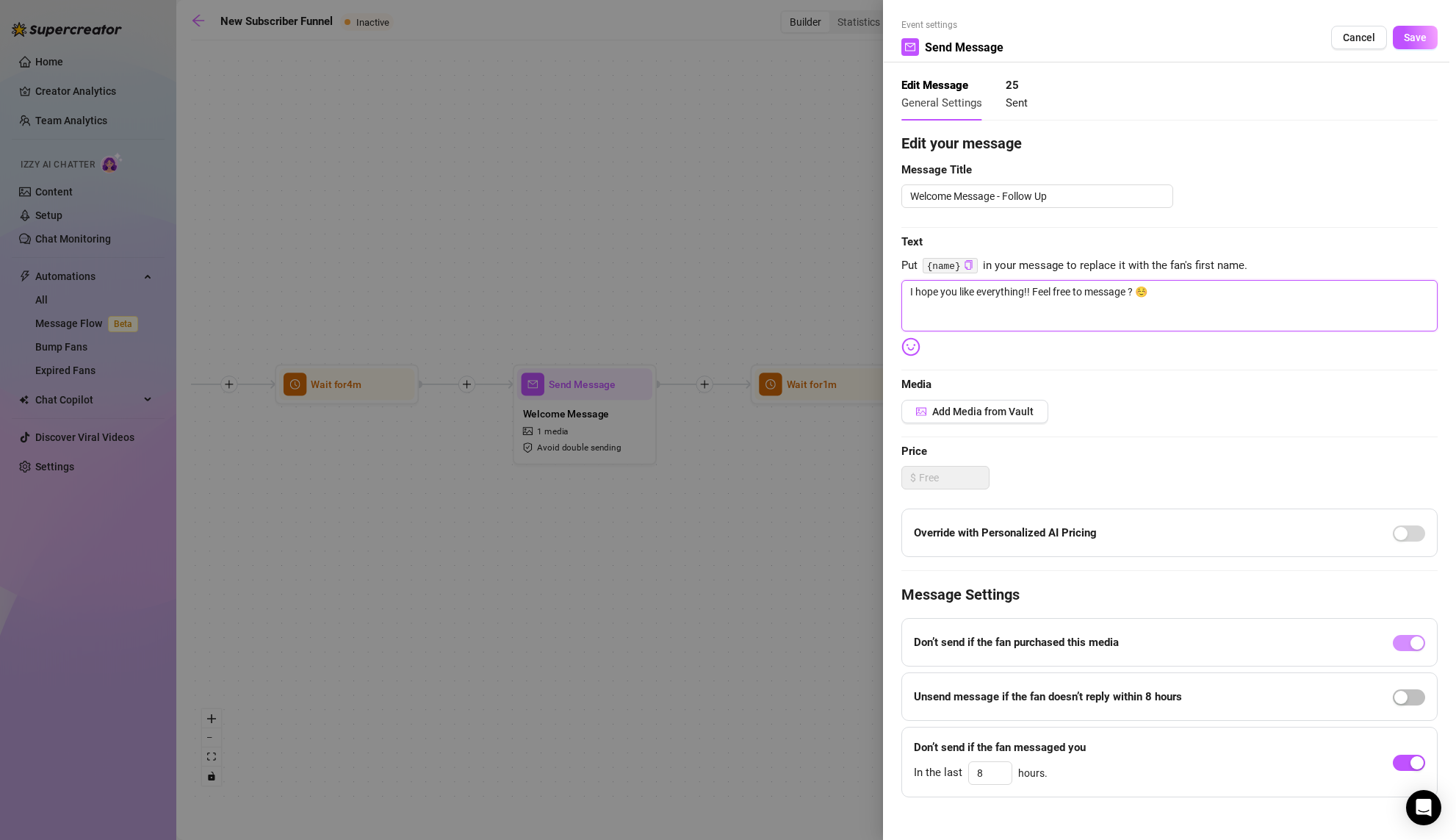
type textarea "I hope you like everything!! Feel free to message m? ☺️"
type textarea "I hope you like everything!! Feel free to message me? ☺️"
type textarea "I hope you like everything!! Feel free to message me ? ☺️"
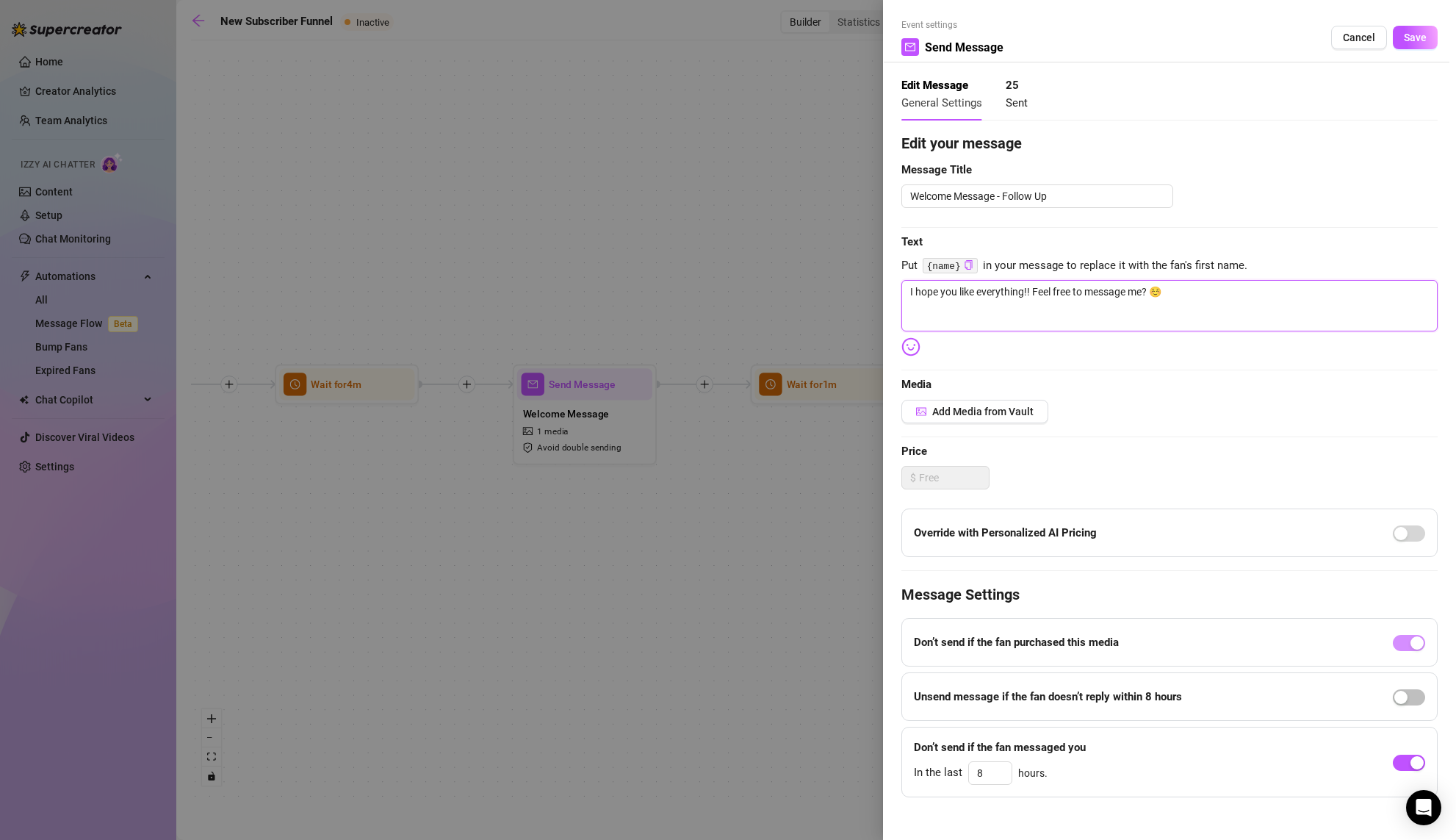
type textarea "I hope you like everything!! Feel free to message me ? ☺️"
type textarea "I hope you like everything!! Feel free to message me a? ☺️"
type textarea "I hope you like everything!! Feel free to message me an? ☺️"
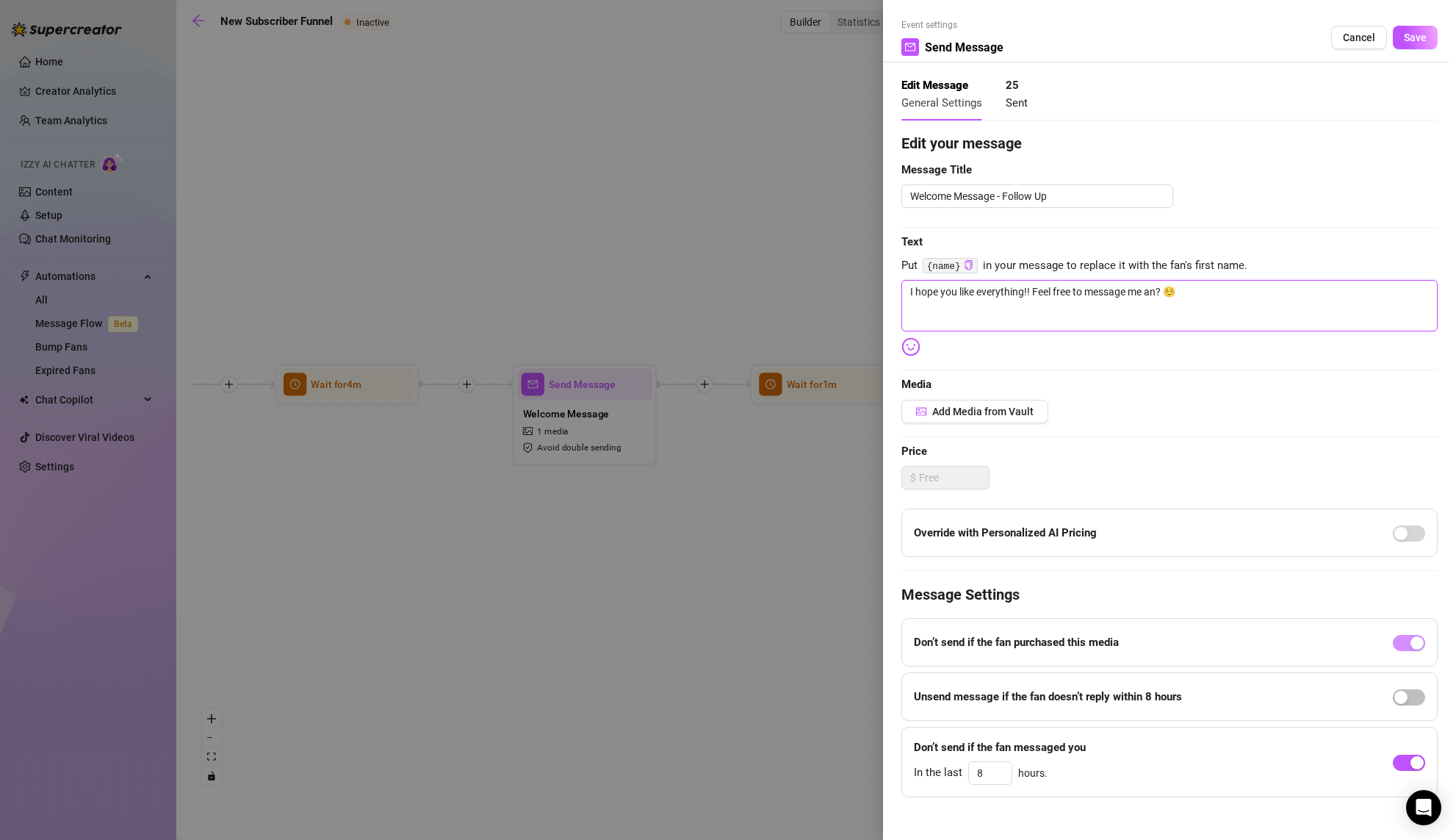
type textarea "I hope you like everything!! Feel free to message me any? ☺️"
type textarea "I hope you like everything!! Feel free to message me anyt? ☺️"
type textarea "I hope you like everything!! Feel free to message me anyti? ☺️"
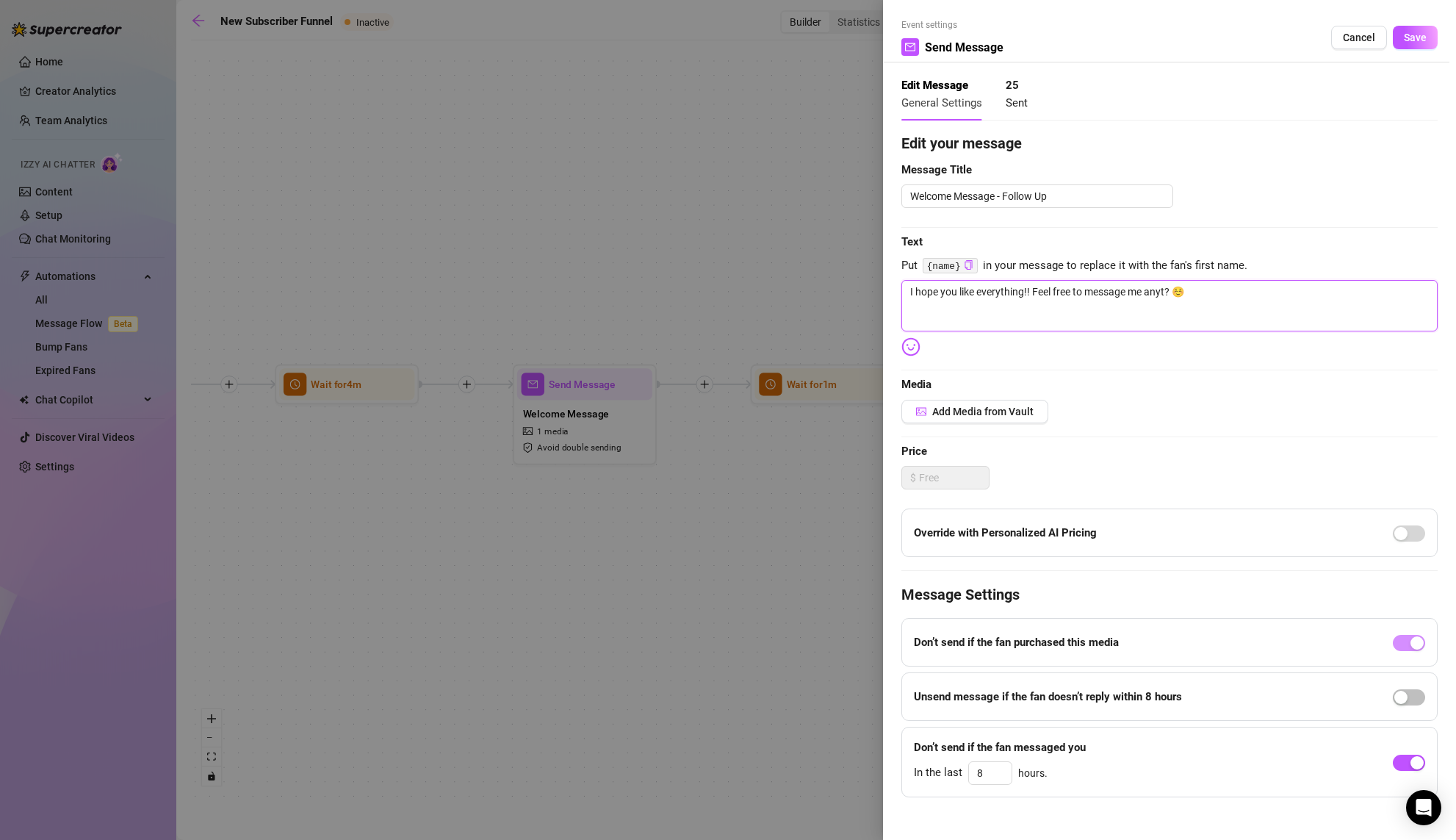
type textarea "I hope you like everything!! Feel free to message me anyti? ☺️"
type textarea "I hope you like everything!! Feel free to message me anytim? ☺️"
type textarea "I hope you like everything!! Feel free to message me anytime? ☺️"
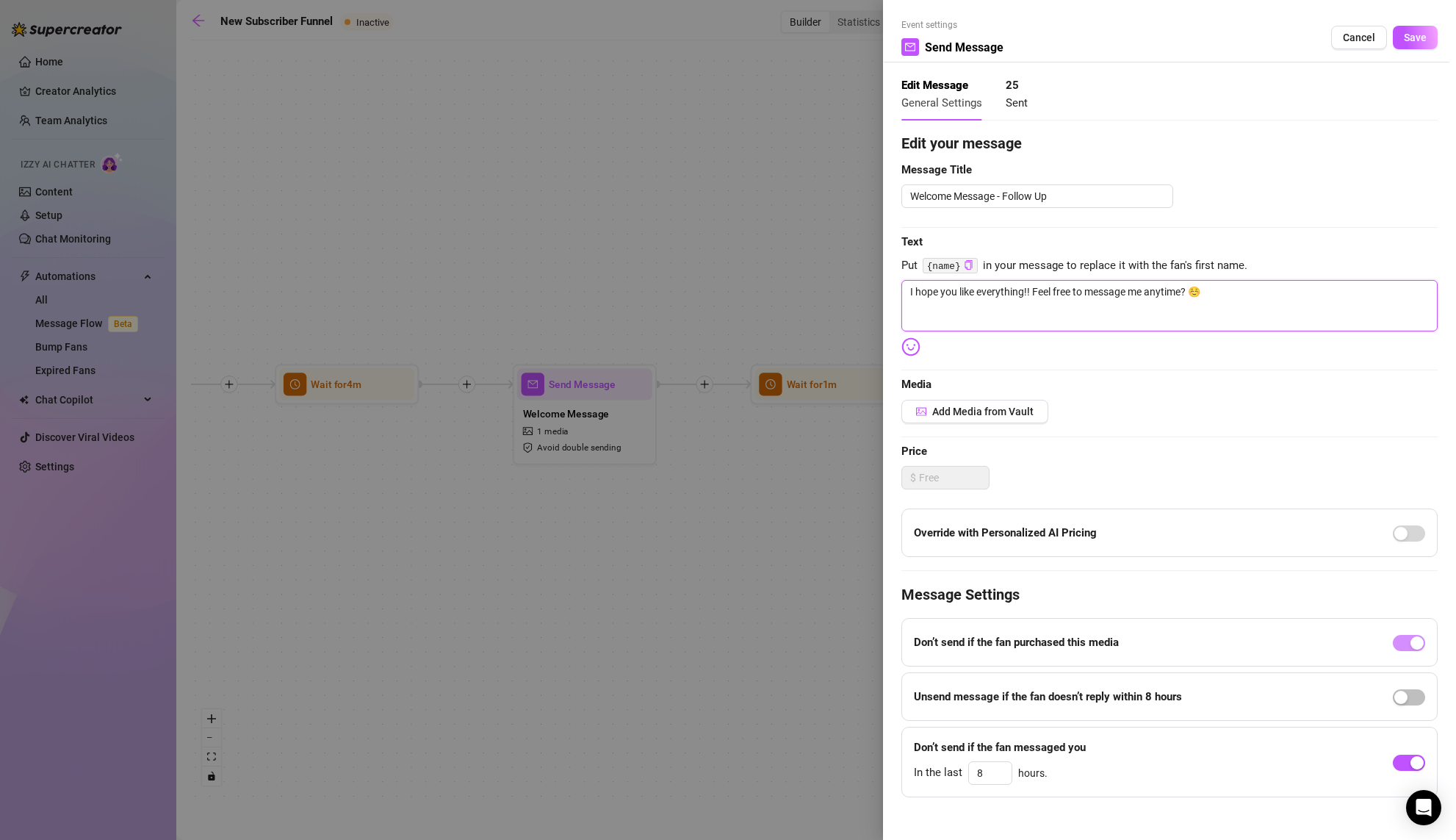
type textarea "I hope you like everything!! Feel free to message me anytime,? ☺️"
type textarea "I hope you like everything!! Feel free to message me anytime, ? ☺️"
type textarea "I hope you like everything!! Feel free to message me anytime, d? ☺️"
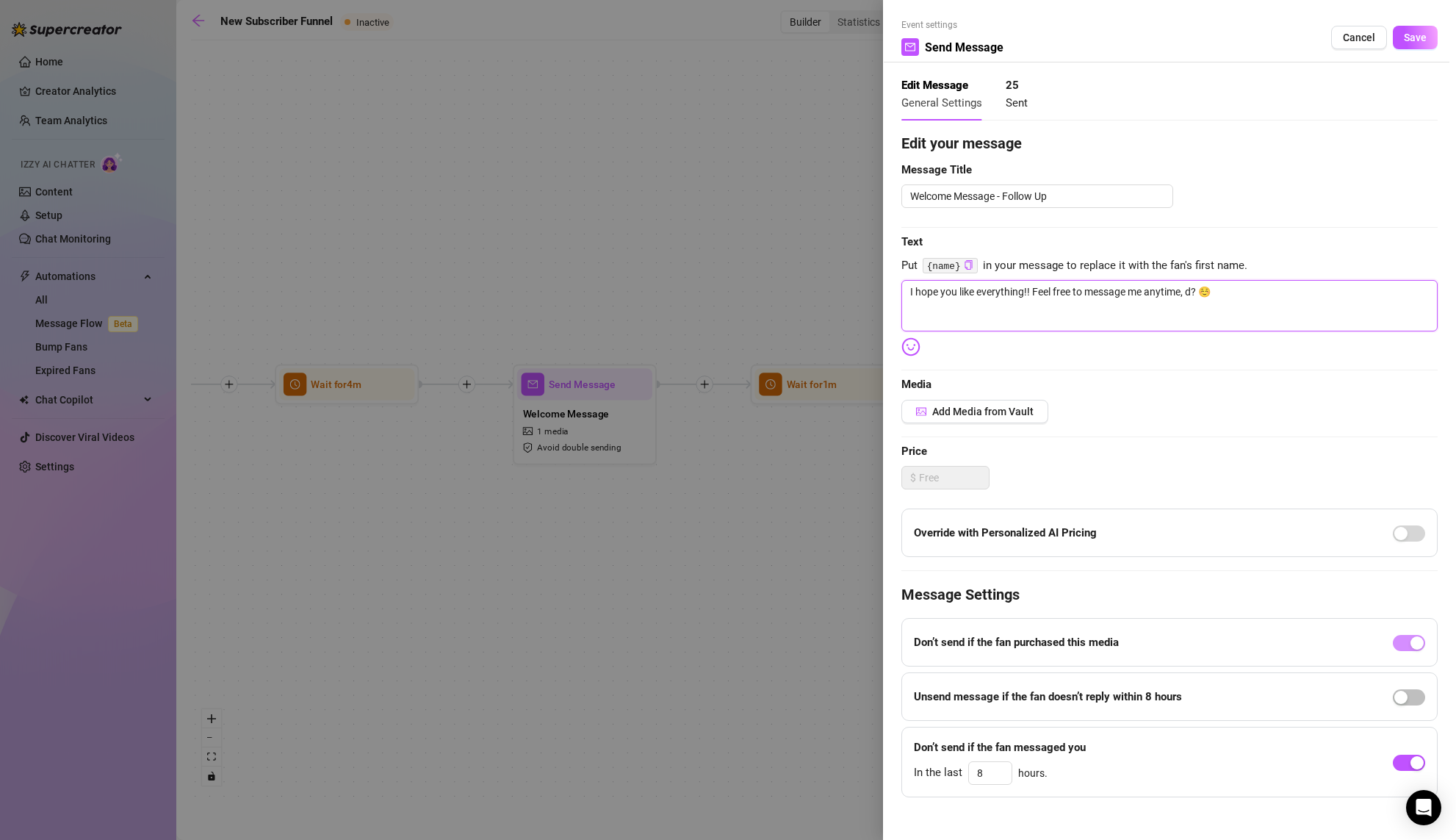
type textarea "I hope you like everything!! Feel free to message me anytime, do? ☺️"
type textarea "I hope you like everything!! Feel free to message me anytime, don? ☺️"
type textarea "I hope you like everything!! Feel free to message me anytime, don'? ☺️"
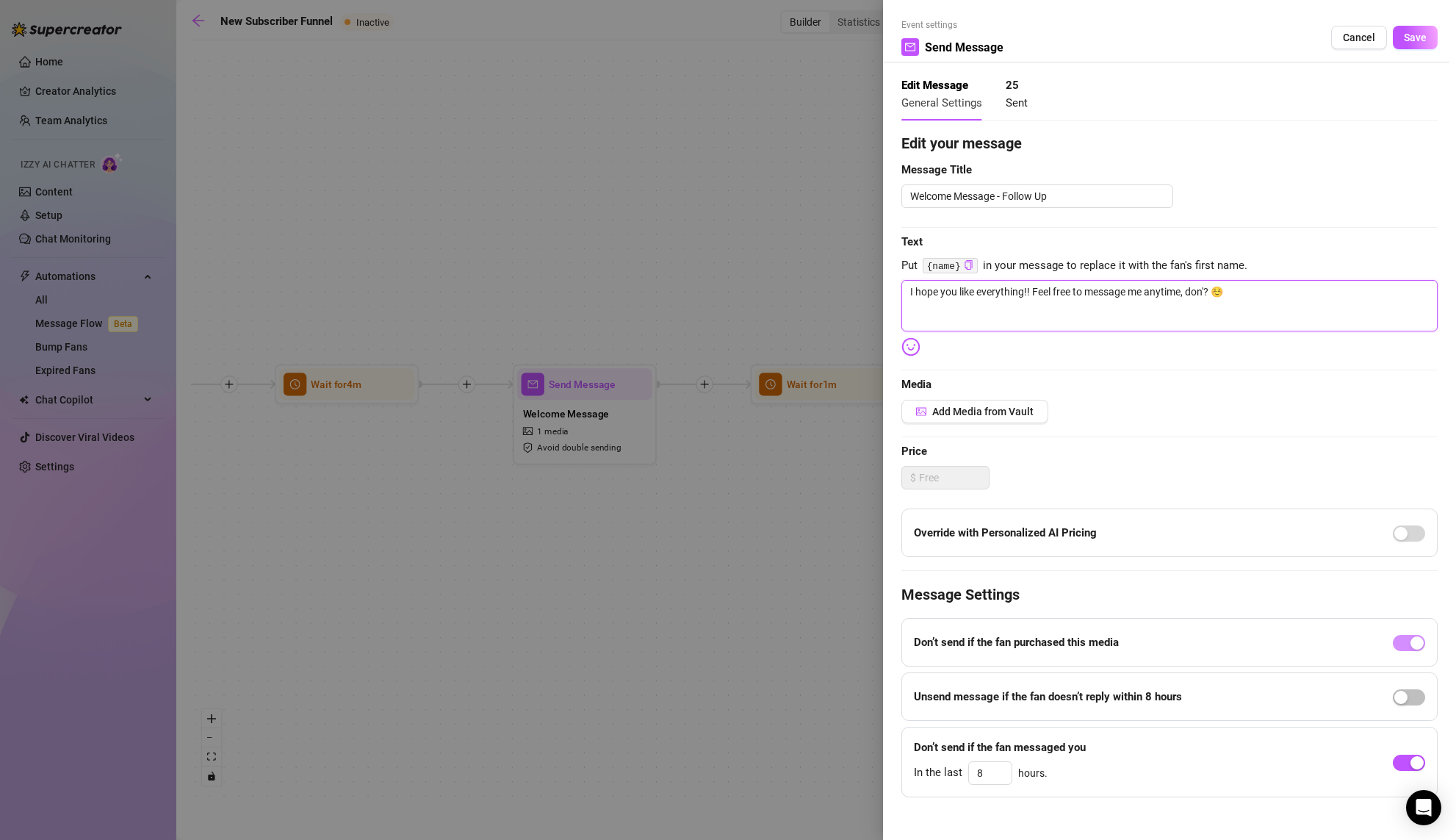
type textarea "I hope you like everything!! Feel free to message me anytime, don't? ☺️"
type textarea "I hope you like everything!! Feel free to message me anytime, don't ? ☺️"
type textarea "I hope you like everything!! Feel free to message me anytime, don't b? ☺️"
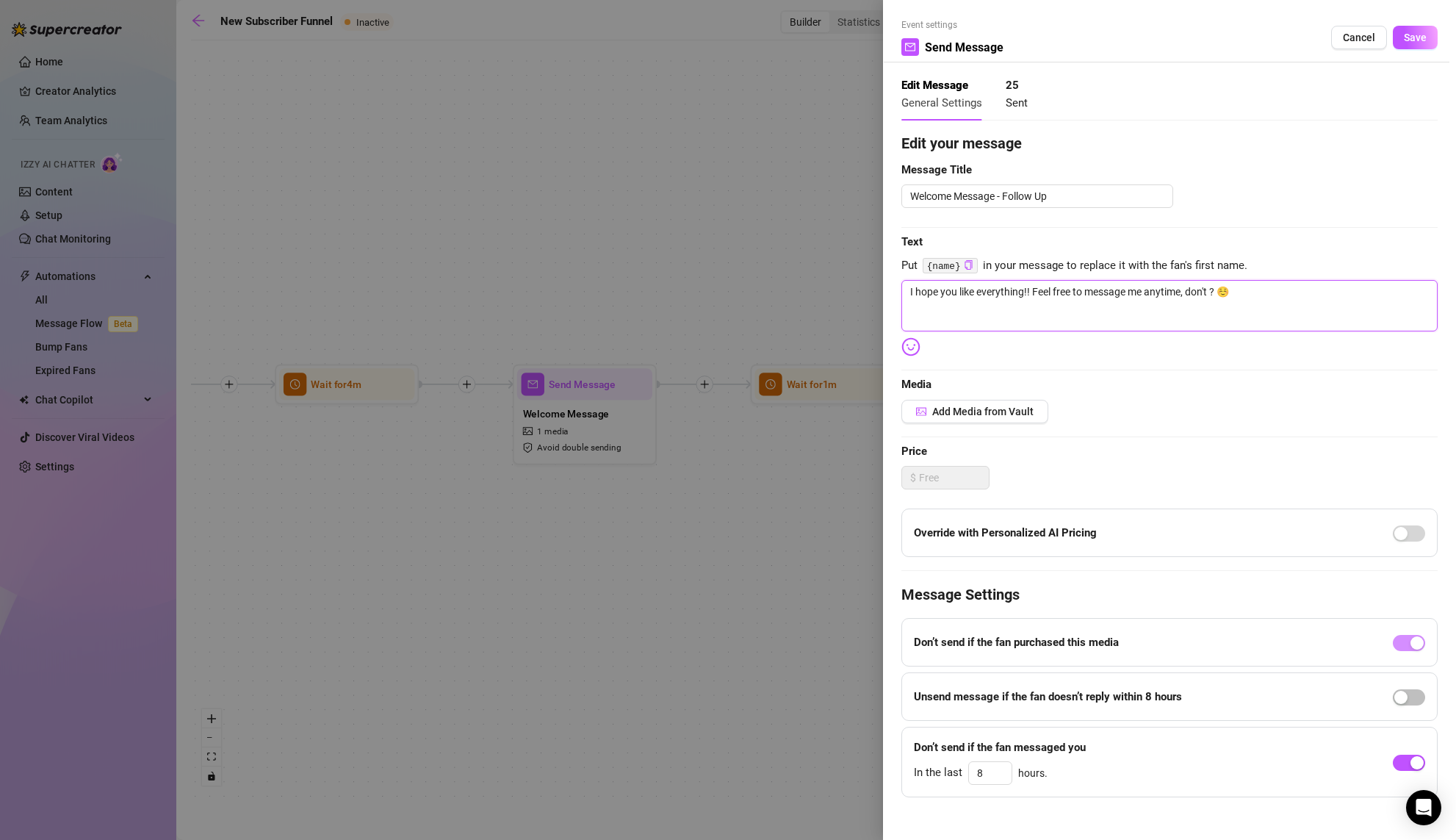
type textarea "I hope you like everything!! Feel free to message me anytime, don't b? ☺️"
type textarea "I hope you like everything!! Feel free to message me anytime, don't be? ☺️"
type textarea "I hope you like everything!! Feel free to message me anytime, don't be ? ☺️"
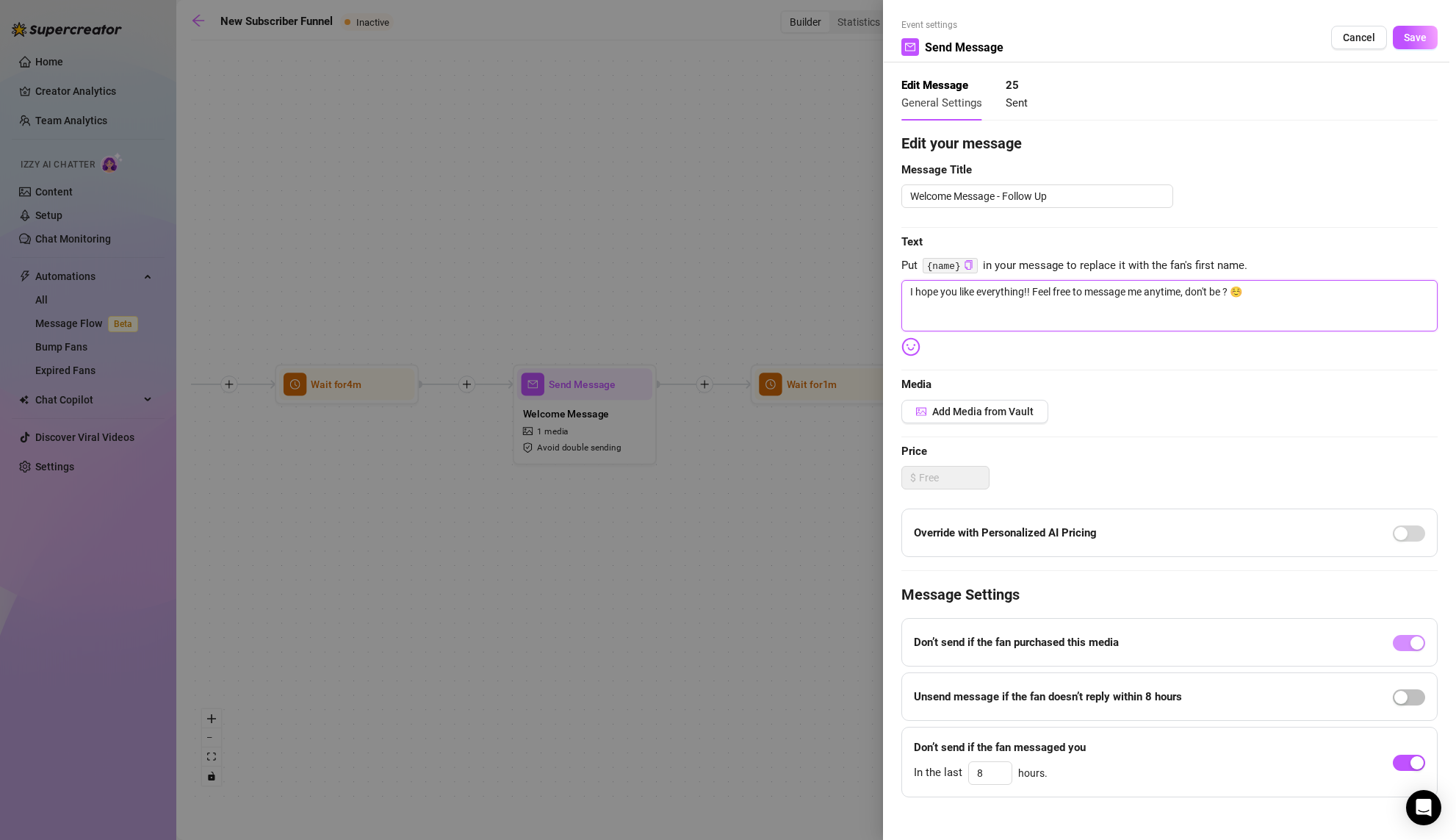
type textarea "I hope you like everything!! Feel free to message me anytime, don't be s? ☺️"
type textarea "I hope you like everything!! Feel free to message me anytime, don't be sh? ☺️"
type textarea "I hope you like everything!! Feel free to message me anytime, don't be shy? ☺️"
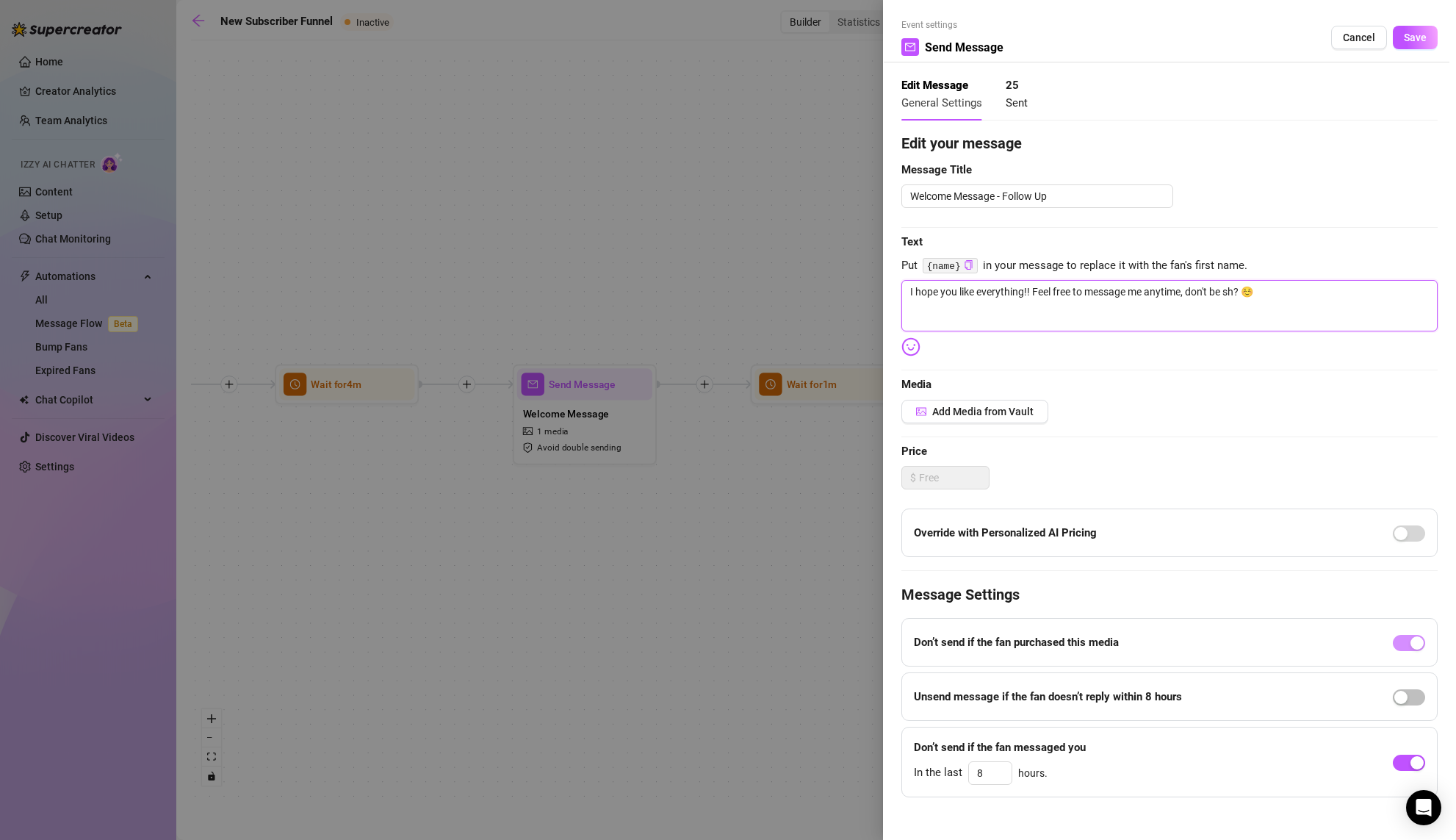
type textarea "I hope you like everything!! Feel free to message me anytime, don't be shy? ☺️"
type textarea "I hope you like everything!! Feel free to message me anytime, don't be shy ☺️"
click at [1184, 291] on textarea "I hope you like everything!! Feel free to message me anytime, don't be shy ☺️" at bounding box center [1169, 305] width 536 height 51
type textarea "I hope you like everything!! Feel free to message me anytime , don't be shy ☺️"
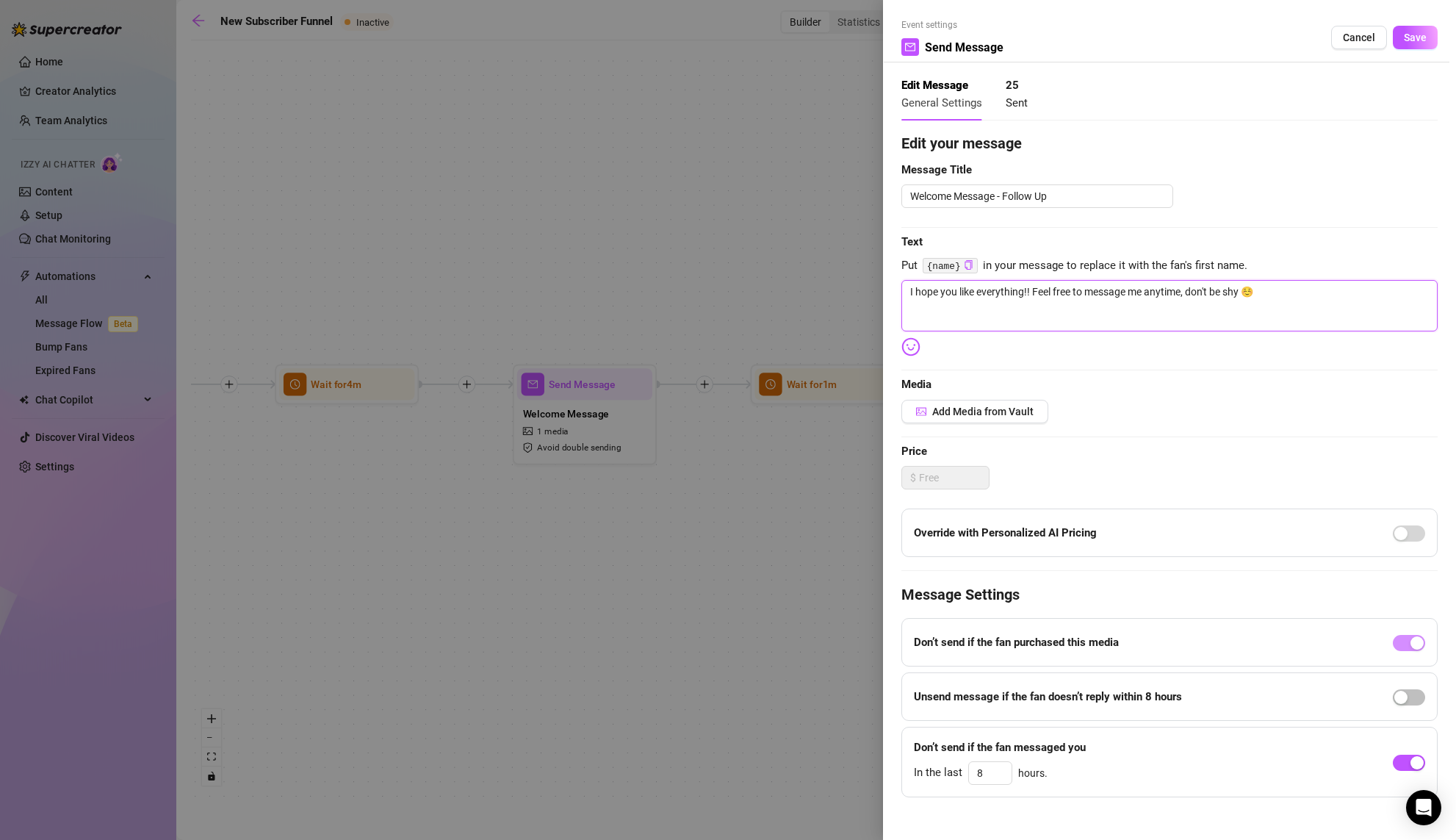
type textarea "I hope you like everything!! Feel free to message me anytime , don't be shy ☺️"
type textarea "I hope you like everything!! Feel free to message me anytime i, don't be shy ☺️"
type textarea "I hope you like everything!! Feel free to message me anytime , don't be shy ☺️"
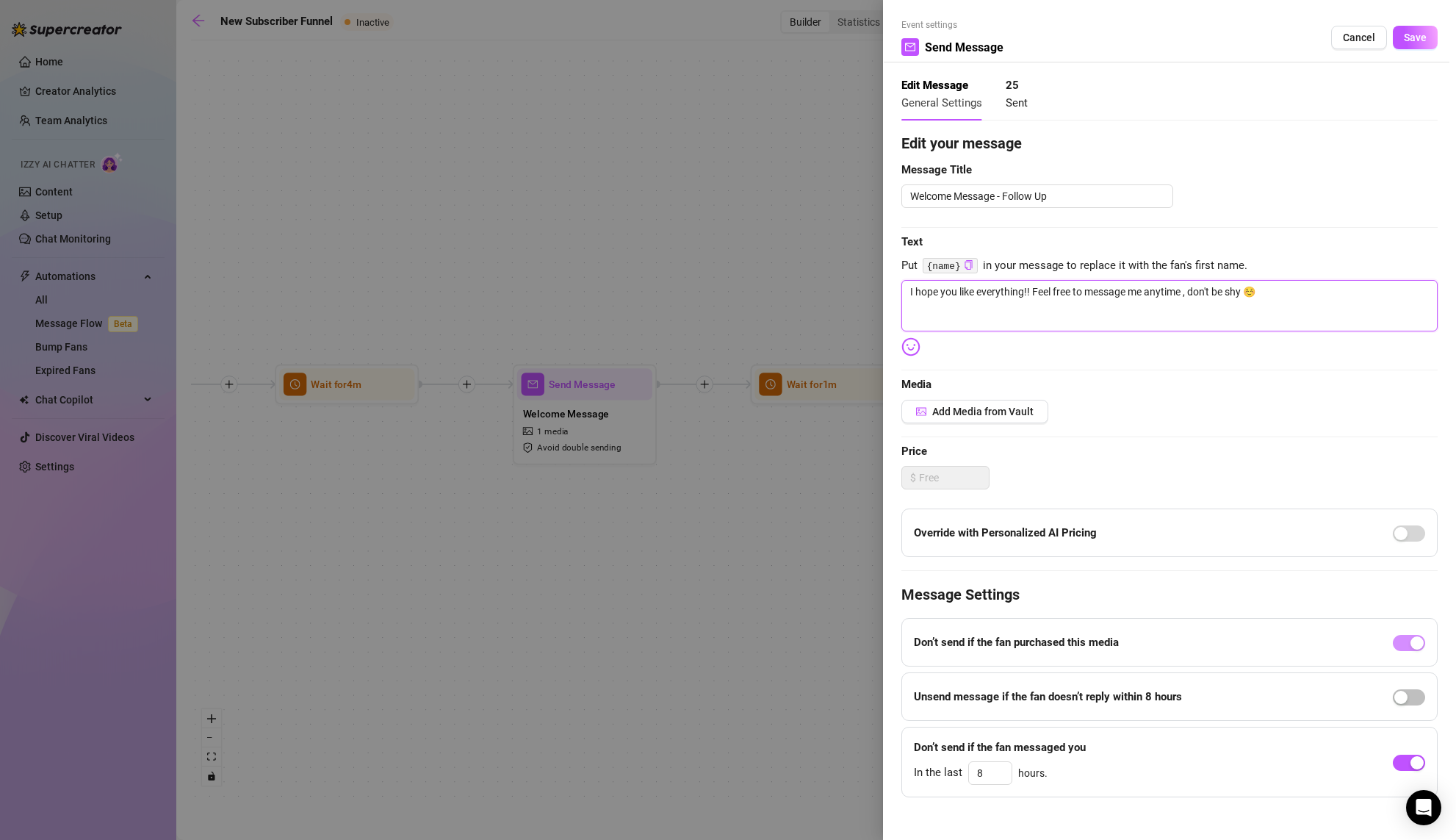
type textarea "I hope you like everything!! Feel free to message me anytime, don't be shy ☺️"
type textarea "I hope you like everything!! Feel free to message me anytime , don't be shy ☺️"
type textarea "I hope you like everything!! Feel free to message me anytime i, don't be shy ☺️"
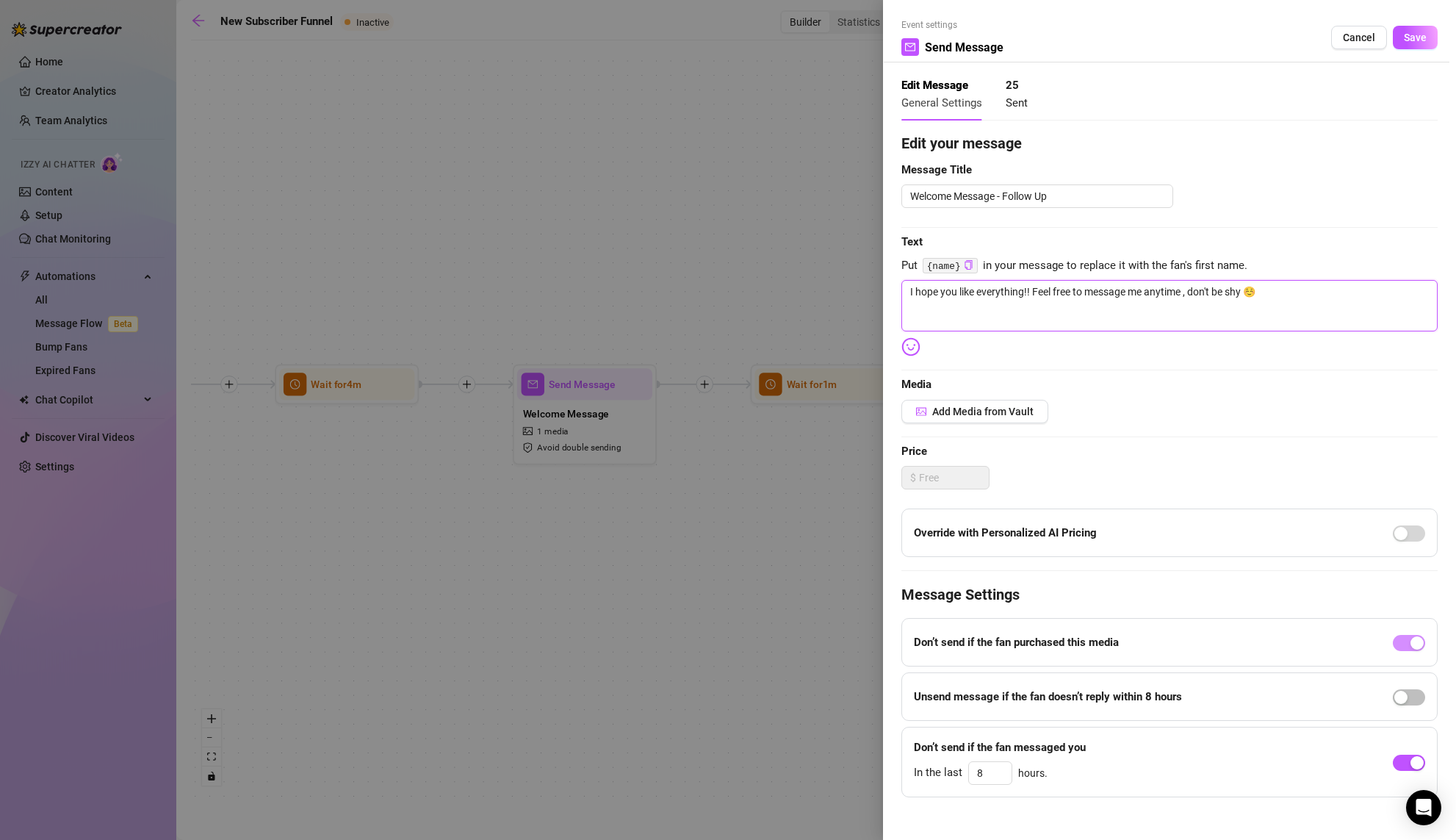
type textarea "I hope you like everything!! Feel free to message me anytime i, don't be shy ☺️"
type textarea "I hope you like everything!! Feel free to message me anytime if, don't be shy ☺️"
type textarea "I hope you like everything!! Feel free to message me anytime if , don't be shy …"
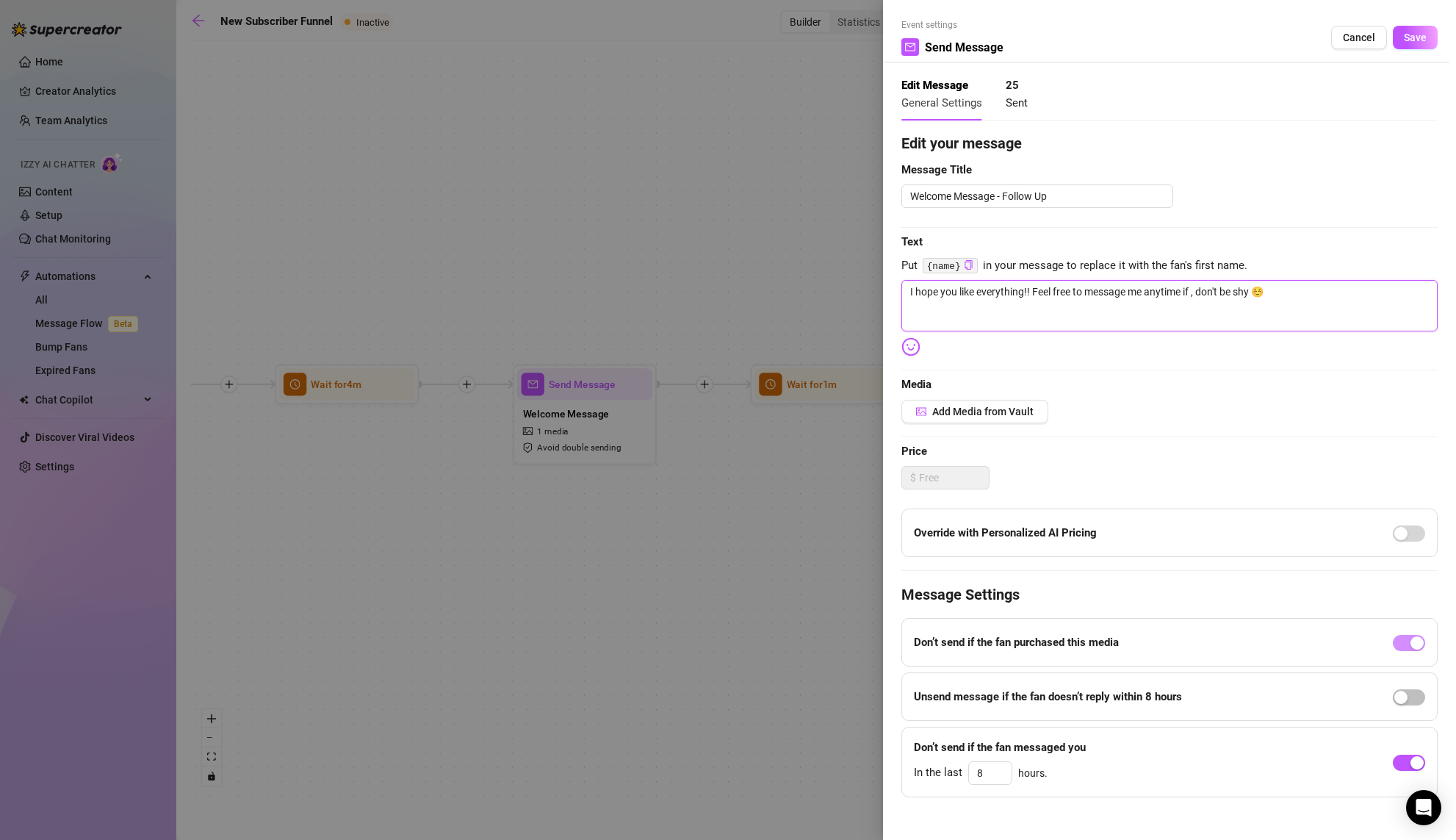
type textarea "I hope you like everything!! Feel free to message me anytime if y, don't be shy…"
type textarea "I hope you like everything!! Feel free to message me anytime if yo, don't be sh…"
type textarea "I hope you like everything!! Feel free to message me anytime if yo , don't be s…"
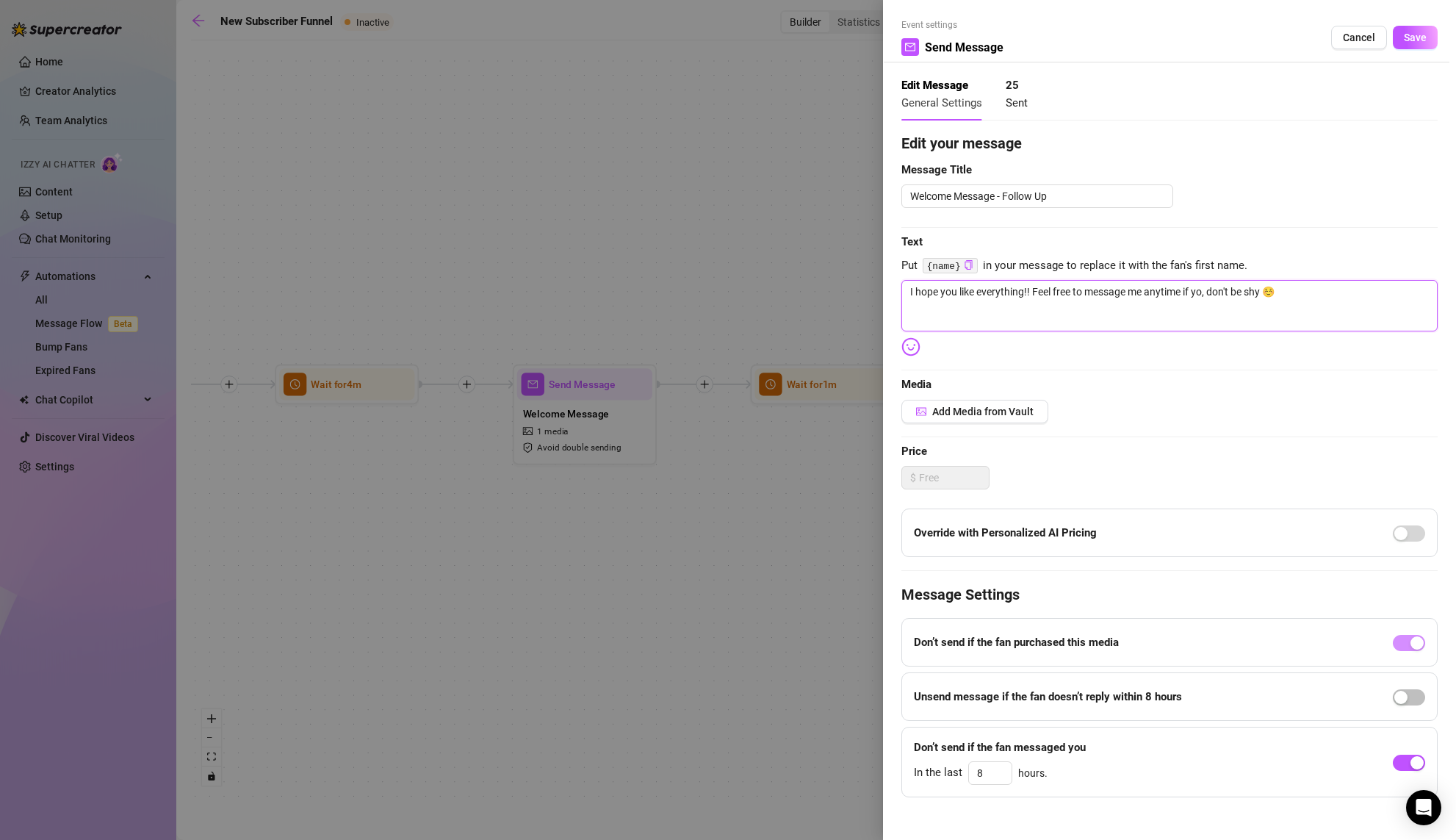
type textarea "I hope you like everything!! Feel free to message me anytime if yo , don't be s…"
type textarea "I hope you like everything!! Feel free to message me anytime if yo h, don't be …"
type textarea "I hope you like everything!! Feel free to message me anytime if yo ha, don't be…"
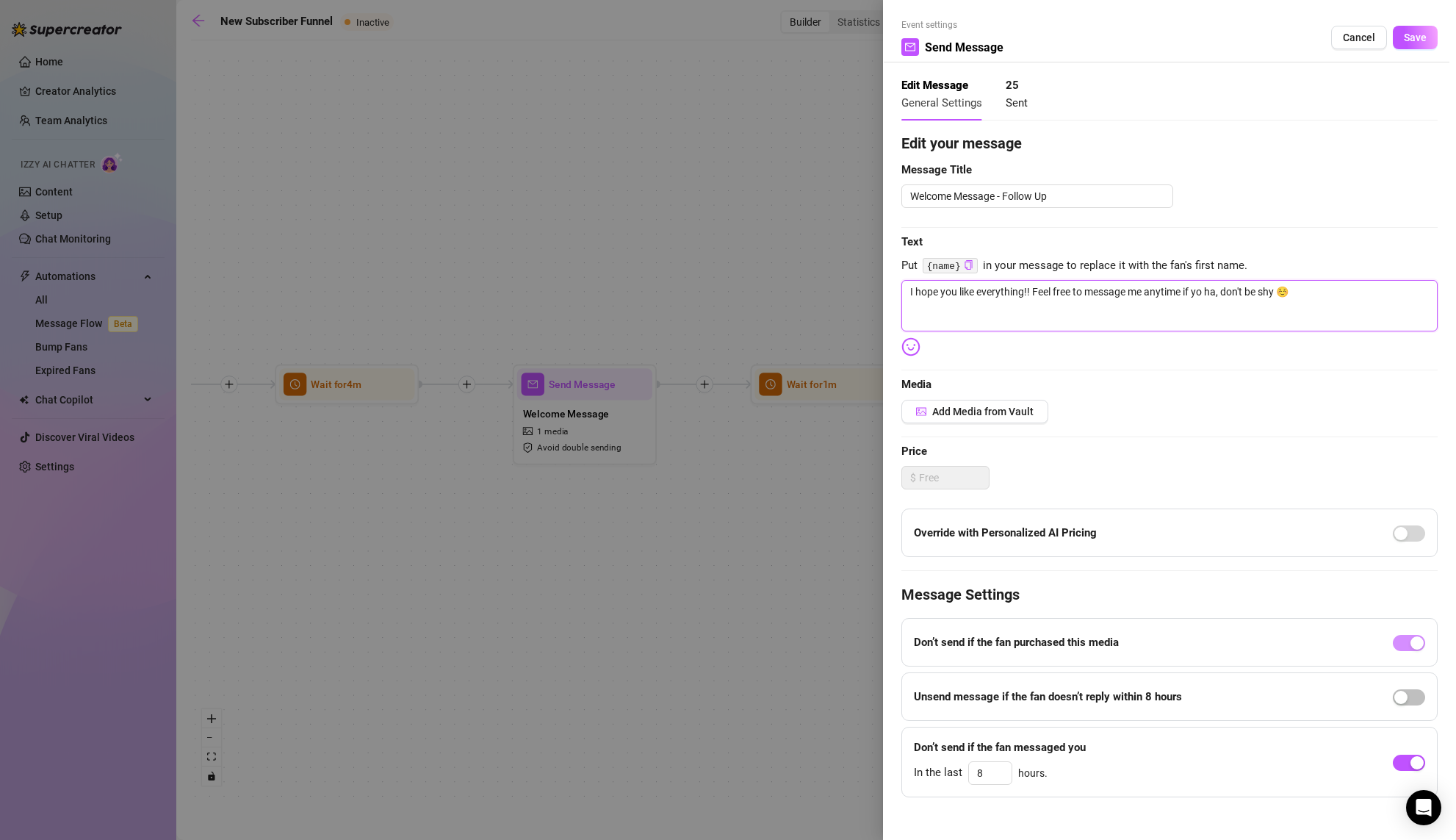
type textarea "I hope you like everything!! Feel free to message me anytime if yo h, don't be …"
type textarea "I hope you like everything!! Feel free to message me anytime if yo , don't be s…"
type textarea "I hope you like everything!! Feel free to message me anytime if yo, don't be sh…"
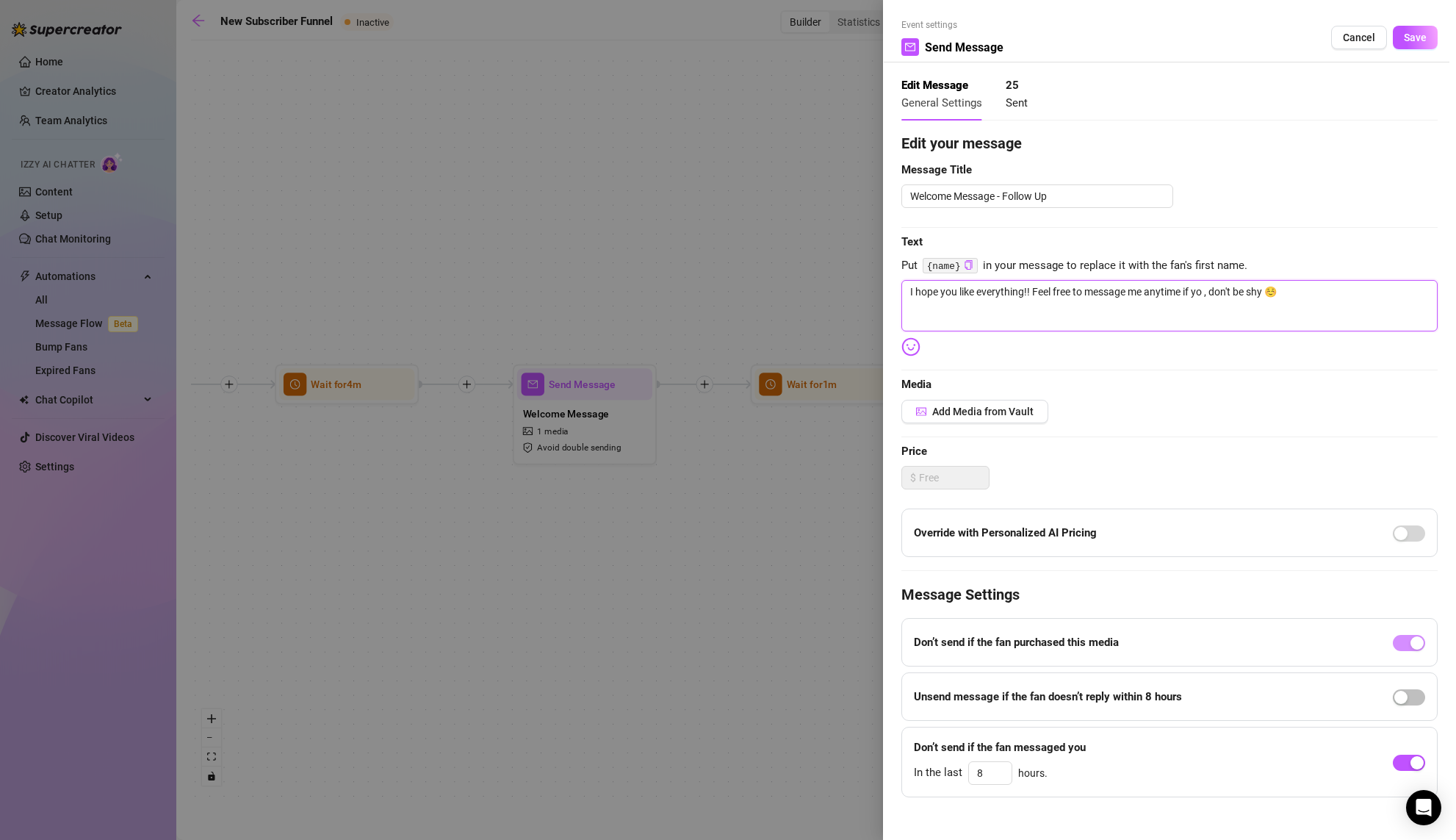
type textarea "I hope you like everything!! Feel free to message me anytime if yo, don't be sh…"
type textarea "I hope you like everything!! Feel free to message me anytime if you, don't be s…"
type textarea "I hope you like everything!! Feel free to message me anytime if you , don't be …"
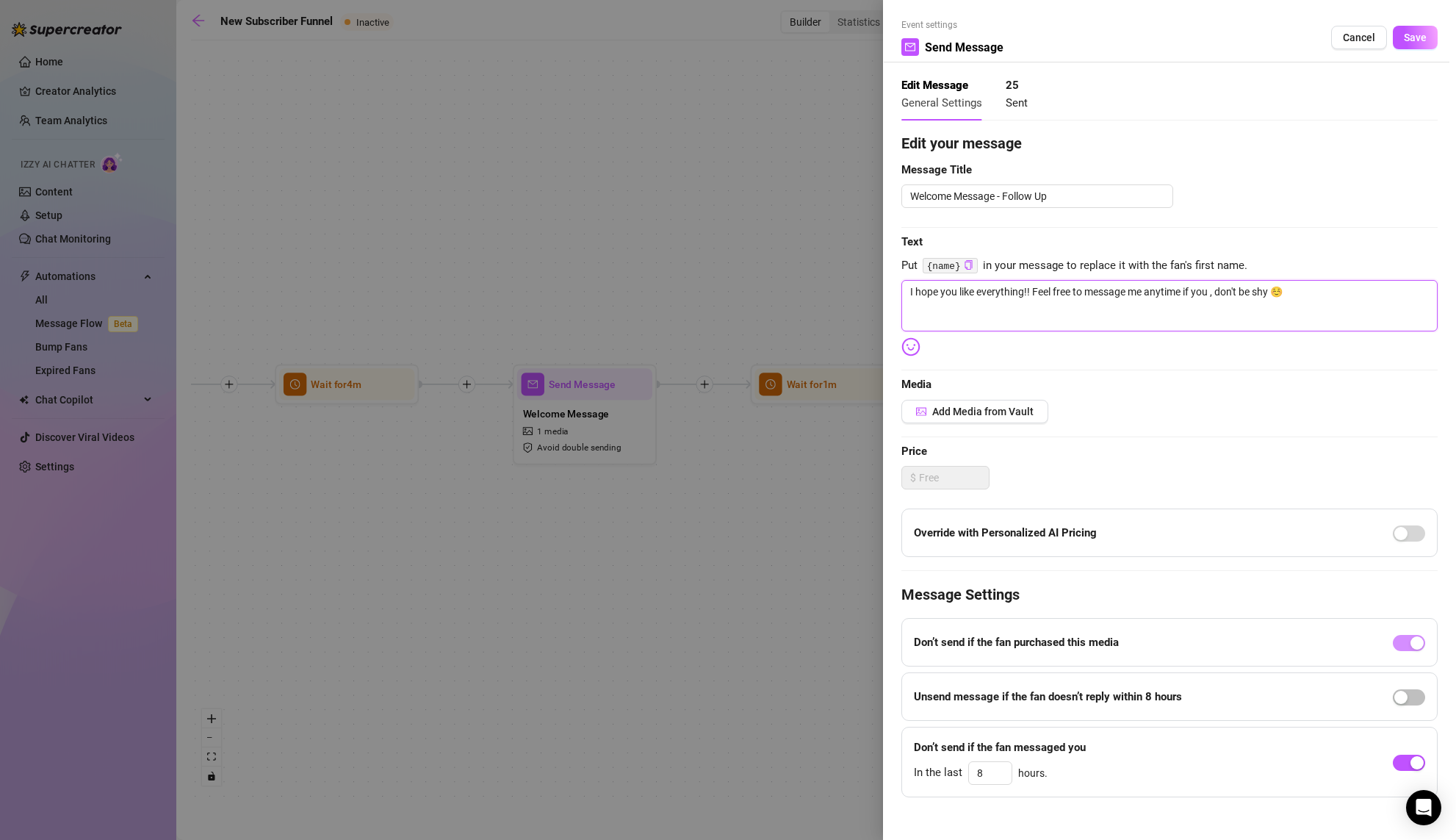
type textarea "I hope you like everything!! Feel free to message me anytime if you h, don't be…"
type textarea "I hope you like everything!! Feel free to message me anytime if you ha, don't b…"
type textarea "I hope you like everything!! Feel free to message me anytime if you hav, don't …"
type textarea "I hope you like everything!! Feel free to message me anytime if you have, don't…"
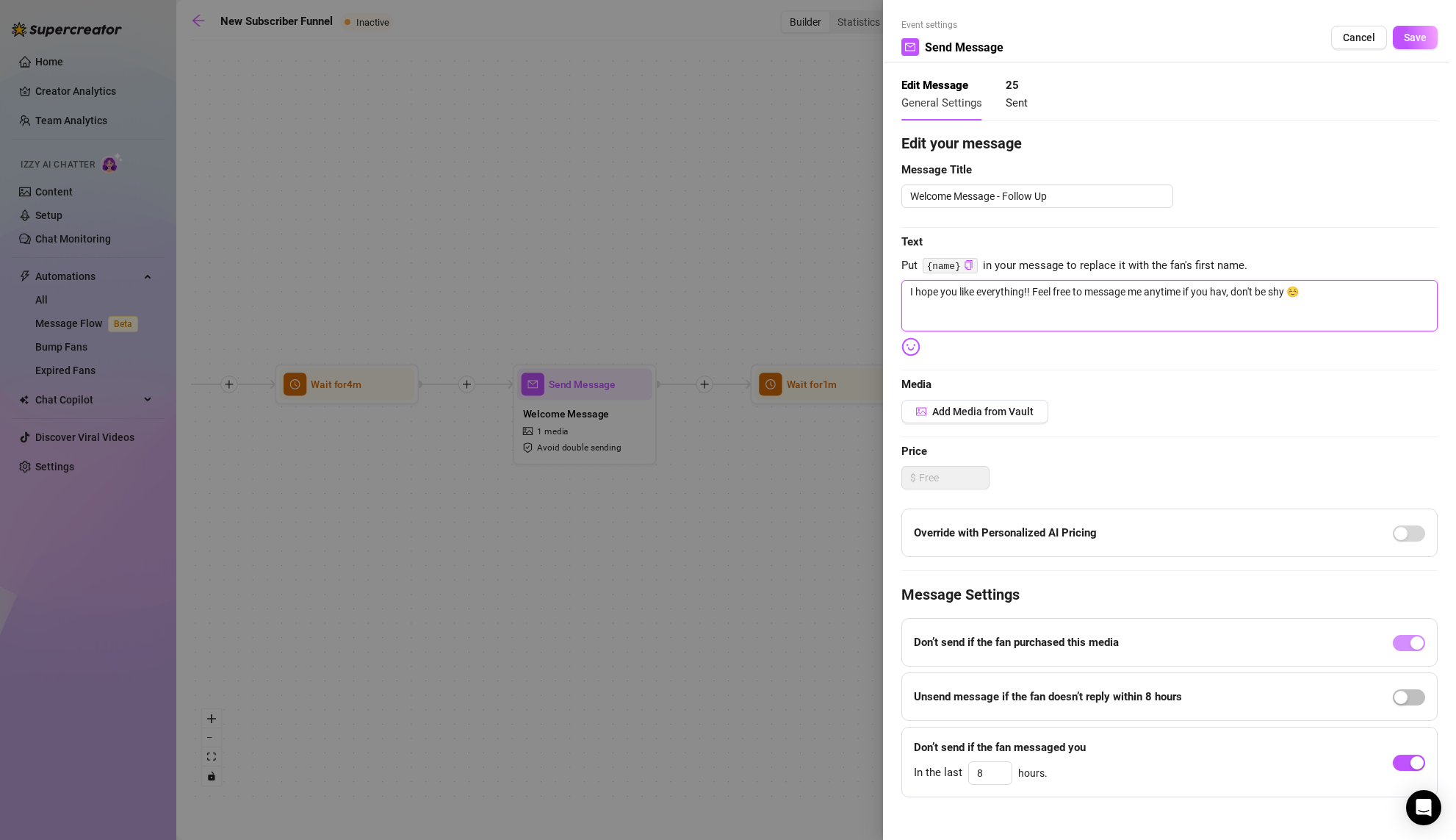
type textarea "I hope you like everything!! Feel free to message me anytime if you have, don't…"
type textarea "I hope you like everything!! Feel free to message me anytime if you have , don'…"
type textarea "I hope you like everything!! Feel free to message me anytime if you have a, don…"
type textarea "I hope you like everything!! Feel free to message me anytime if you have an, do…"
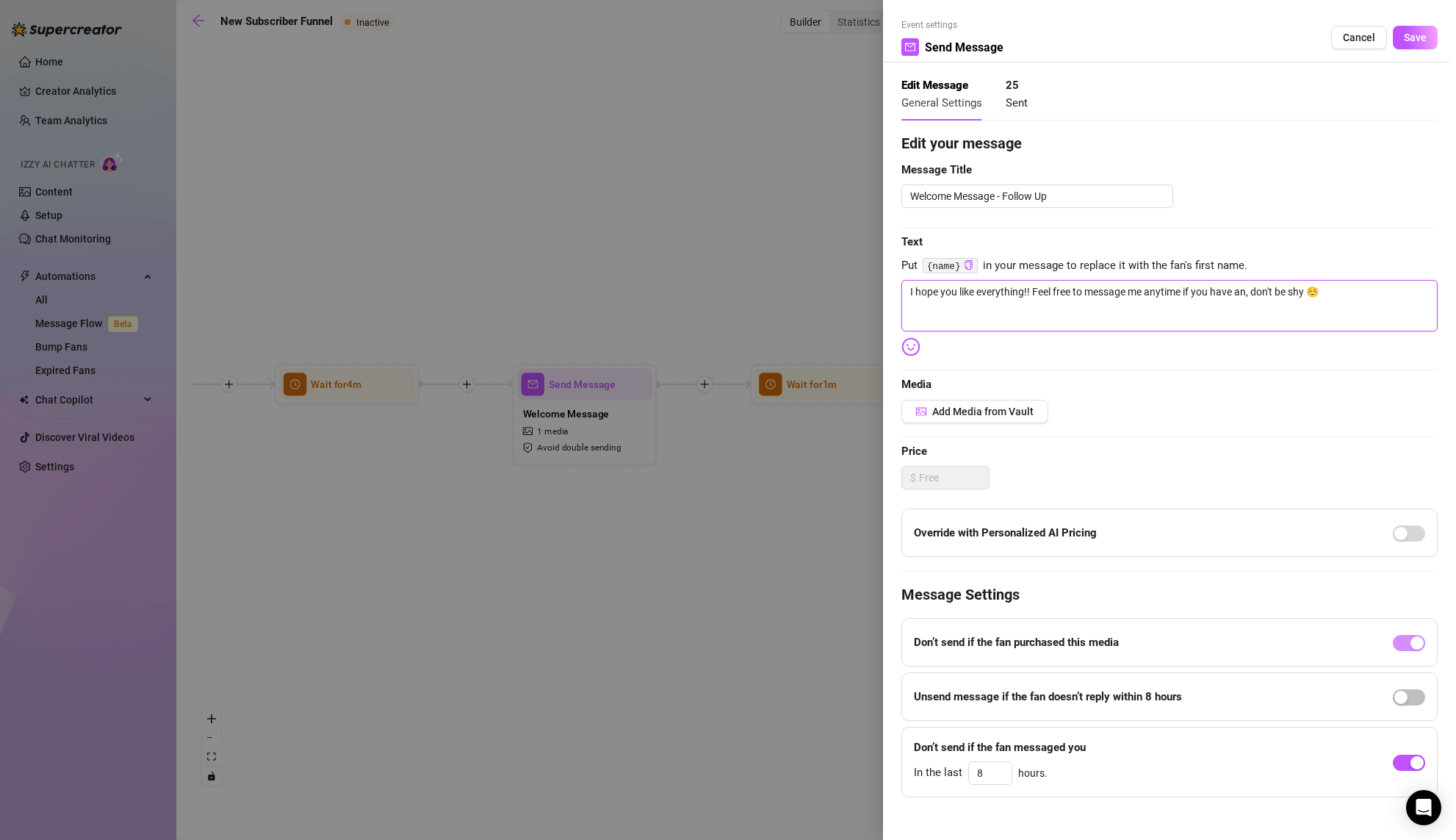
type textarea "I hope you like everything!! Feel free to message me anytime if you have any, d…"
type textarea "I hope you like everything!! Feel free to message me anytime if you have any , …"
type textarea "I hope you like everything!! Feel free to message me anytime if you have any q,…"
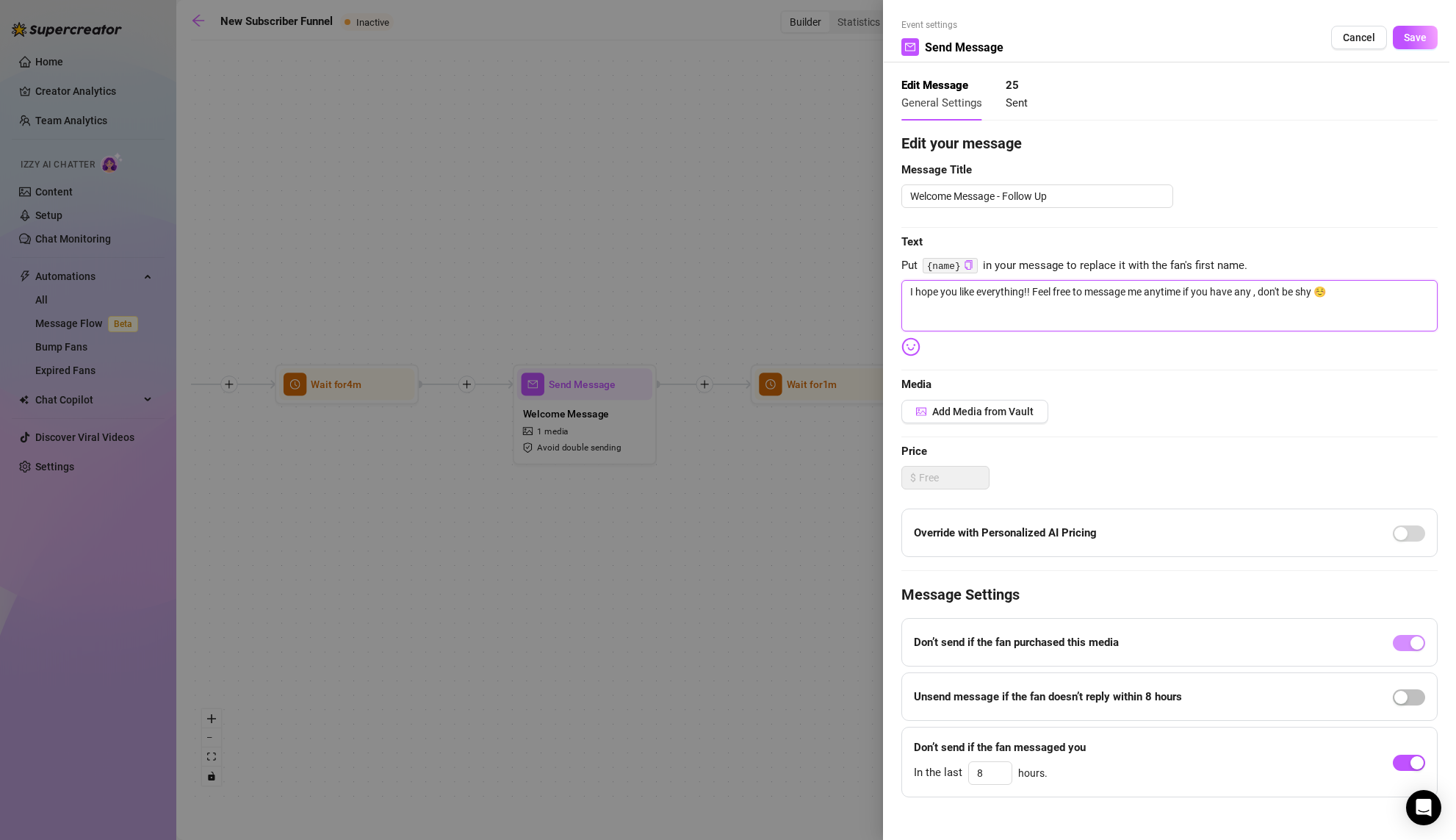
type textarea "I hope you like everything!! Feel free to message me anytime if you have any q,…"
type textarea "I hope you like everything!! Feel free to message me anytime if you have any qu…"
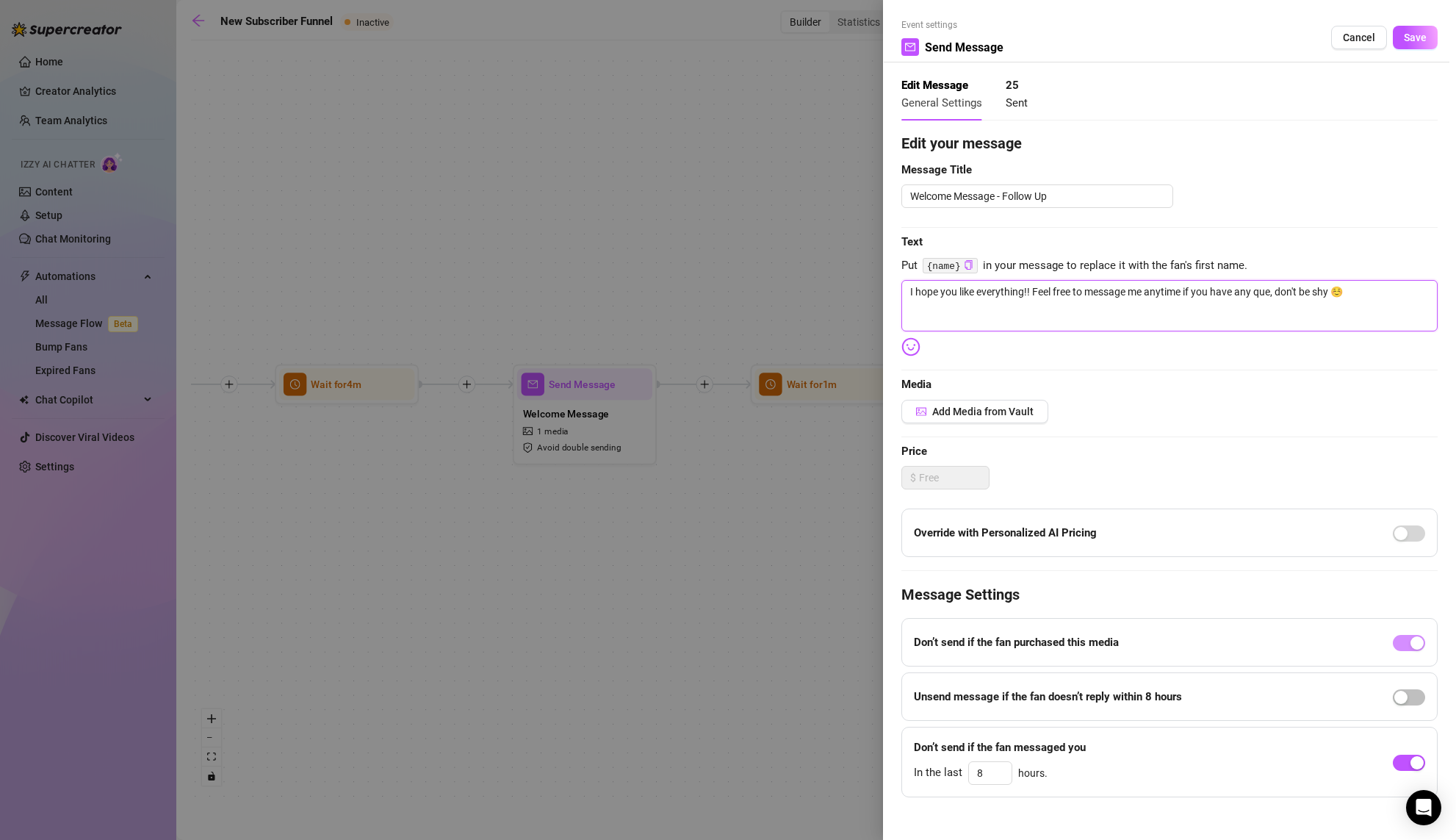
type textarea "I hope you like everything!! Feel free to message me anytime if you have any qu…"
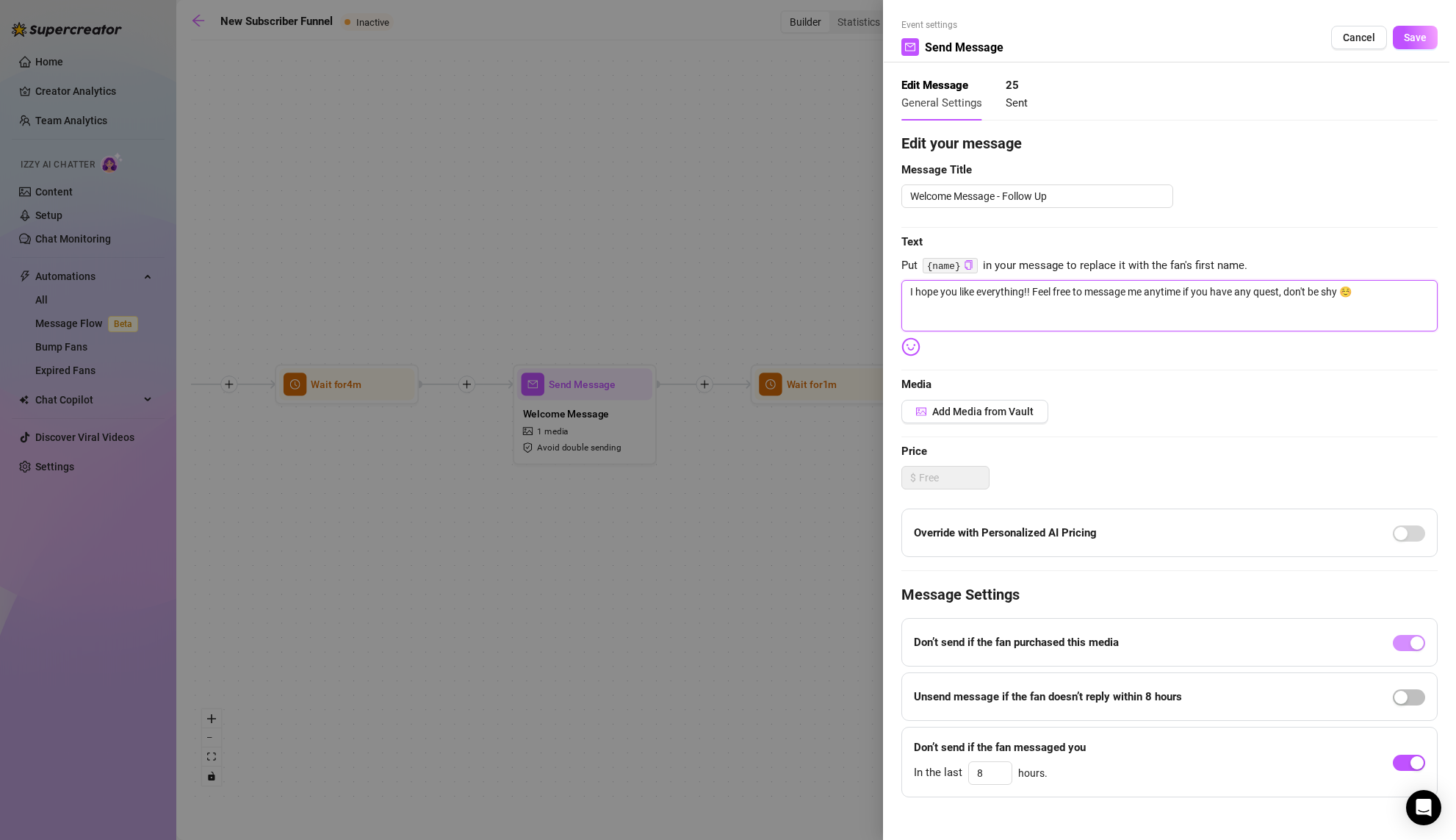
type textarea "I hope you like everything!! Feel free to message me anytime if you have any qu…"
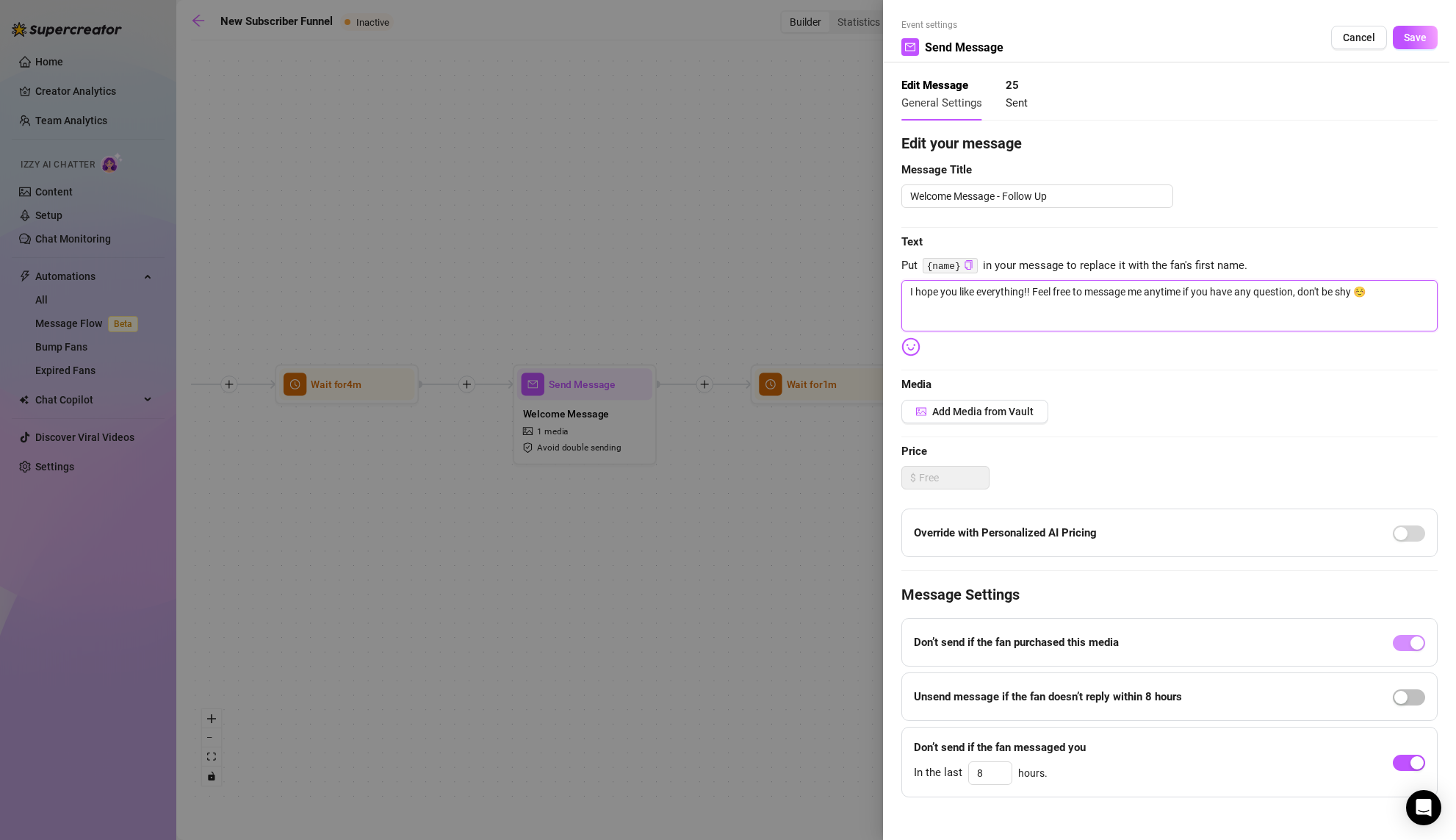
type textarea "I hope you like everything!! Feel free to message me anytime if you have any qu…"
click at [1213, 301] on textarea "I hope you like everything!! Feel free to message me anytime if you have any qu…" at bounding box center [1169, 305] width 536 height 51
click at [1213, 42] on span "Save" at bounding box center [1415, 38] width 23 height 12
